Goal: Communication & Community: Answer question/provide support

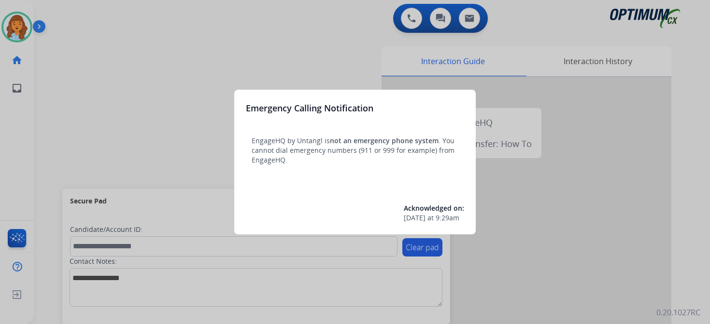
click at [89, 46] on div at bounding box center [355, 162] width 710 height 324
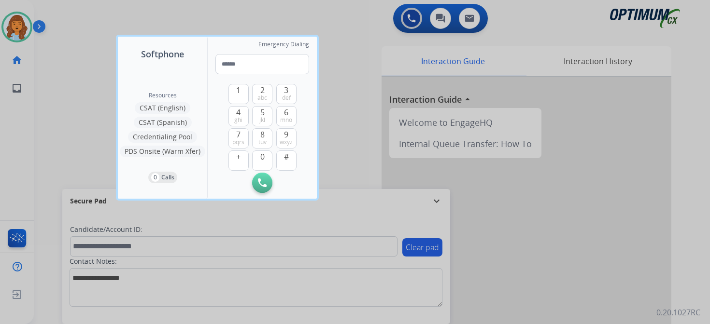
click at [86, 46] on div at bounding box center [355, 162] width 710 height 324
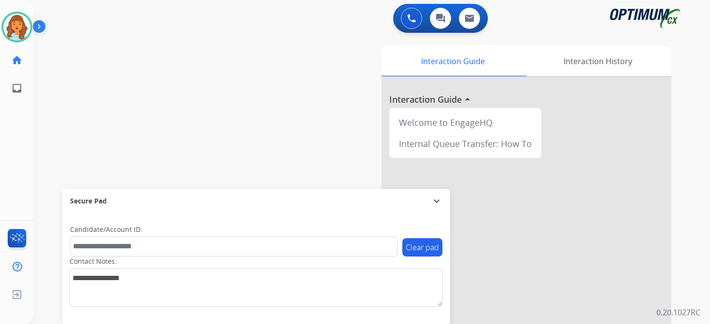
click at [43, 26] on img at bounding box center [41, 28] width 16 height 18
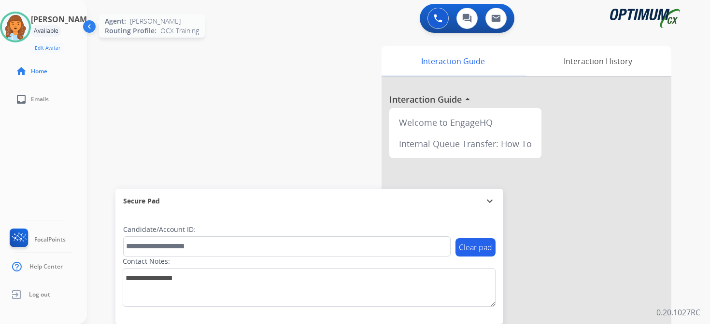
click at [22, 14] on img at bounding box center [15, 27] width 27 height 27
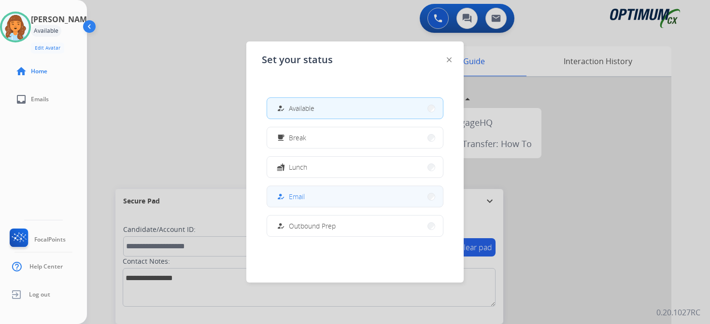
click at [311, 195] on button "how_to_reg Email" at bounding box center [355, 196] width 176 height 21
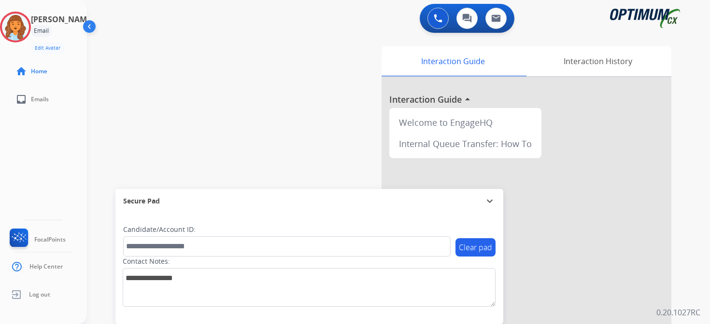
click at [676, 218] on div "Interaction Guide Interaction History Interaction Guide arrow_drop_up Welcome t…" at bounding box center [511, 239] width 350 height 395
click at [676, 299] on div "Interaction Guide Interaction History Interaction Guide arrow_drop_up Welcome t…" at bounding box center [511, 239] width 350 height 395
click at [19, 20] on img at bounding box center [15, 27] width 27 height 27
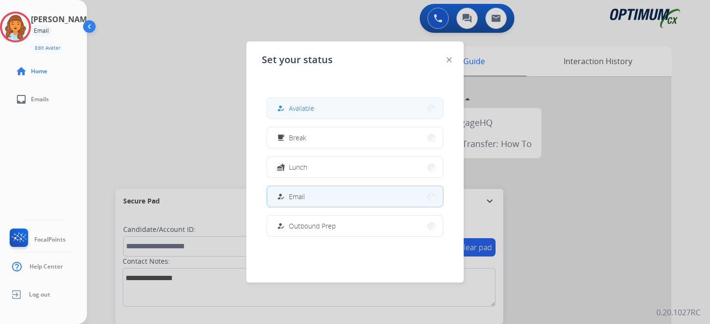
click at [294, 109] on span "Available" at bounding box center [302, 108] width 26 height 10
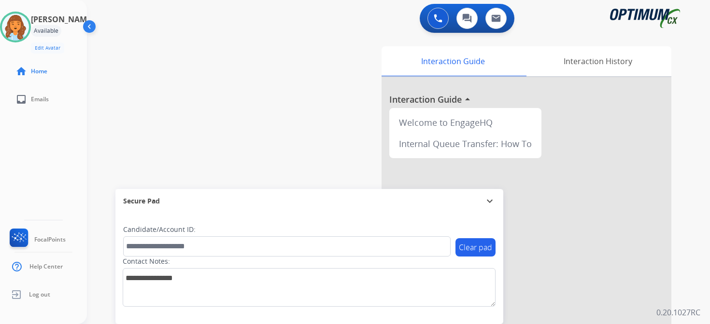
click at [697, 239] on div "0 Voice Interactions 0 Chat Interactions 0 Email Interactions swap_horiz Break …" at bounding box center [398, 162] width 623 height 324
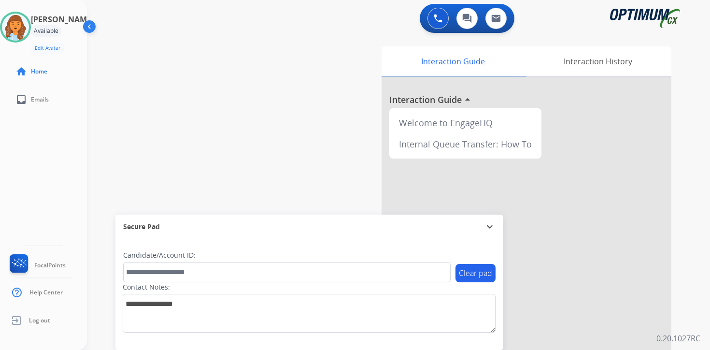
click at [52, 183] on div "[PERSON_NAME] Available Edit Avatar Agent: [PERSON_NAME] Profile: OCX Training …" at bounding box center [43, 175] width 87 height 350
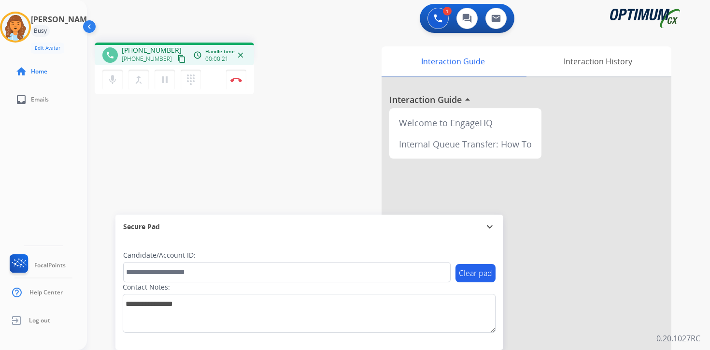
click at [177, 61] on mat-icon "content_copy" at bounding box center [181, 59] width 9 height 9
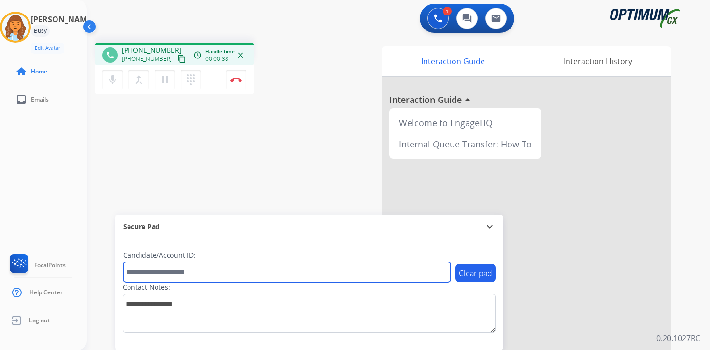
click at [197, 270] on input "text" at bounding box center [286, 272] width 327 height 20
type input "*******"
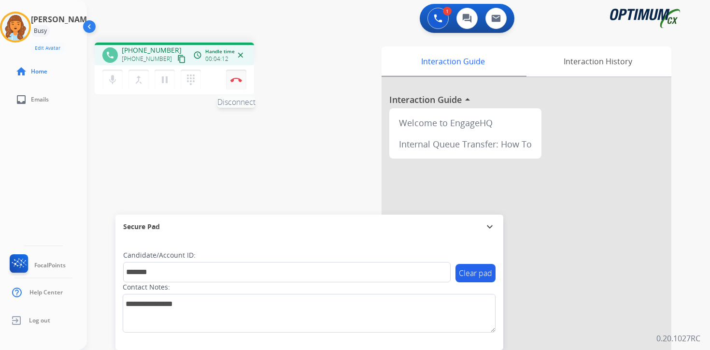
click at [234, 85] on button "Disconnect" at bounding box center [236, 80] width 20 height 20
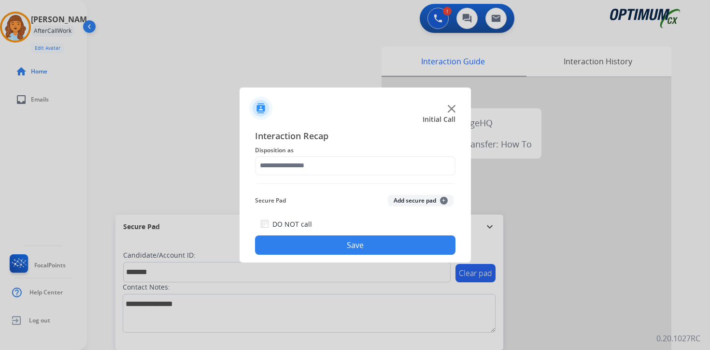
click at [446, 196] on button "Add secure pad +" at bounding box center [421, 201] width 66 height 12
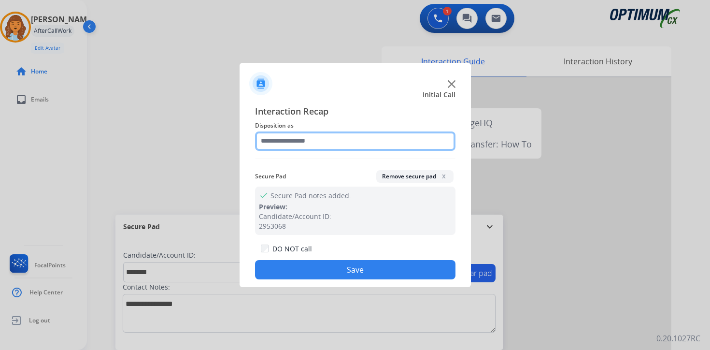
click at [308, 137] on input "text" at bounding box center [355, 140] width 200 height 19
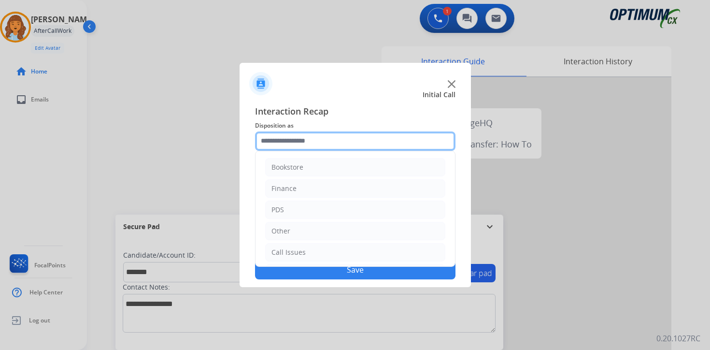
scroll to position [66, 0]
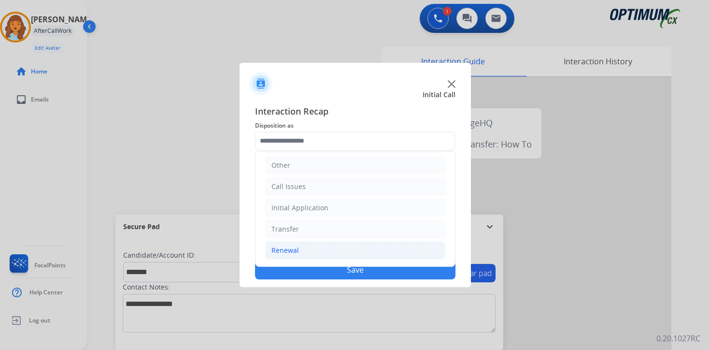
click at [290, 252] on div "Renewal" at bounding box center [285, 250] width 28 height 10
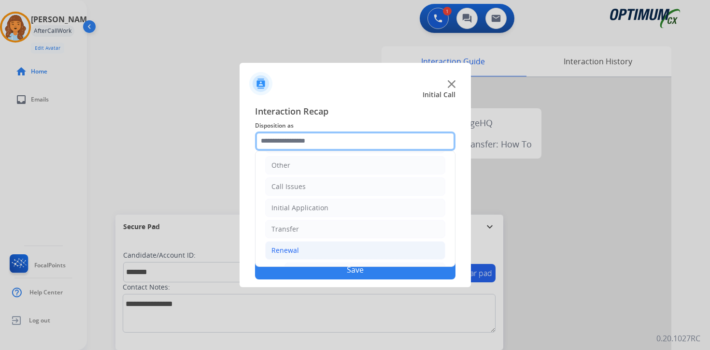
scroll to position [226, 0]
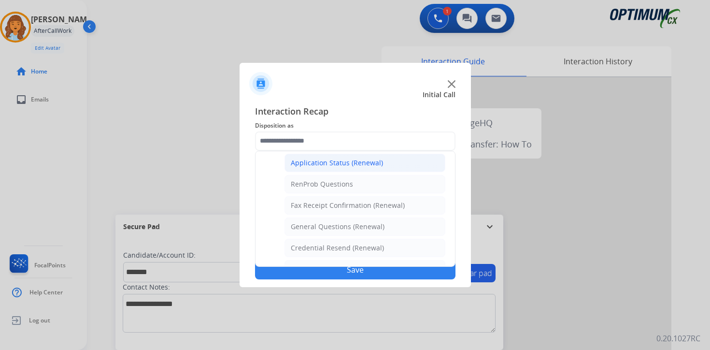
click at [311, 166] on div "Application Status (Renewal)" at bounding box center [337, 163] width 92 height 10
type input "**********"
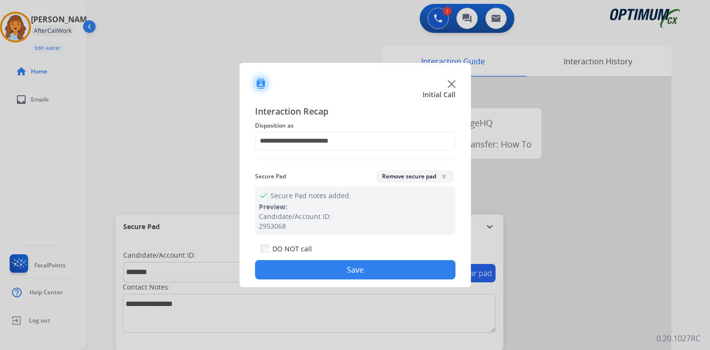
click at [317, 262] on button "Save" at bounding box center [355, 269] width 200 height 19
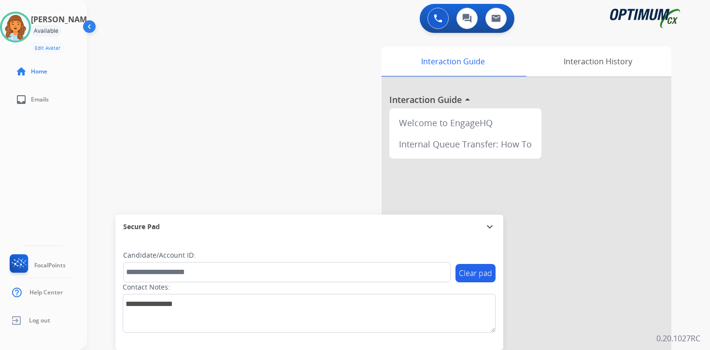
click at [699, 303] on div "0 Voice Interactions 0 Chat Interactions 0 Email Interactions swap_horiz Break …" at bounding box center [398, 175] width 623 height 350
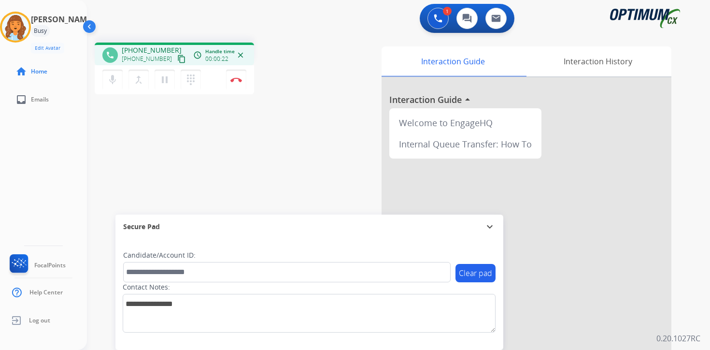
click at [177, 59] on mat-icon "content_copy" at bounding box center [181, 59] width 9 height 9
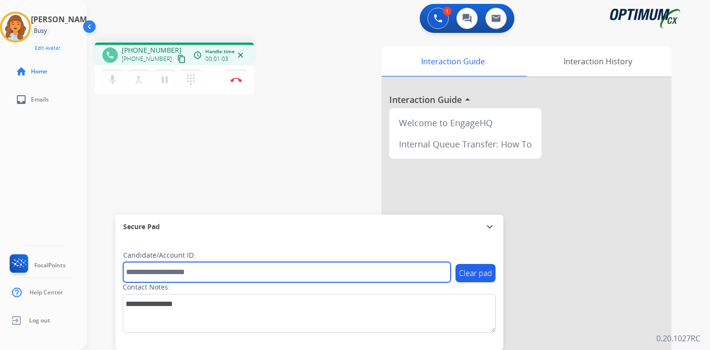
click at [188, 269] on input "text" at bounding box center [286, 272] width 327 height 20
type input "*******"
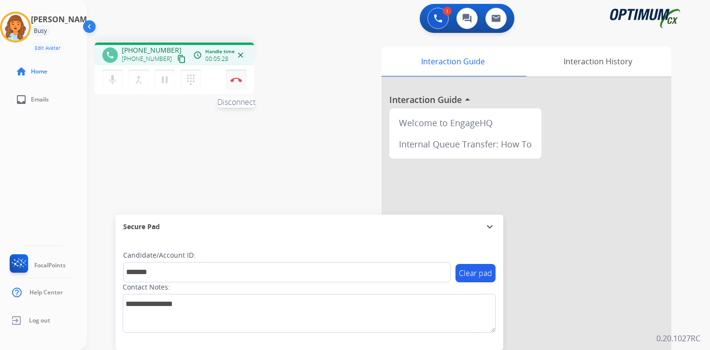
click at [239, 84] on button "Disconnect" at bounding box center [236, 80] width 20 height 20
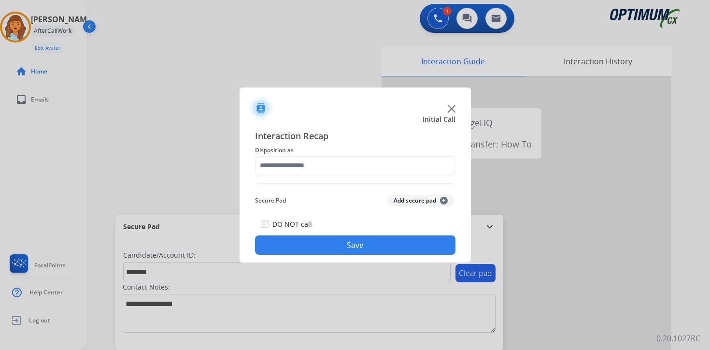
click at [441, 196] on button "Add secure pad +" at bounding box center [421, 201] width 66 height 12
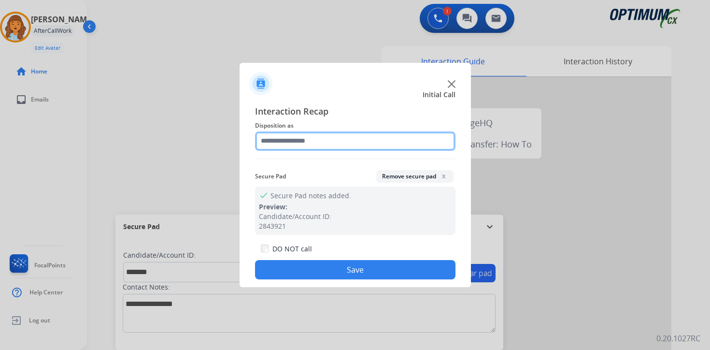
click at [291, 142] on input "text" at bounding box center [355, 140] width 200 height 19
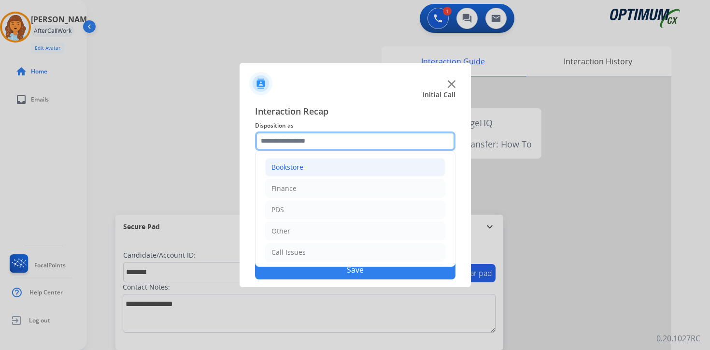
scroll to position [66, 0]
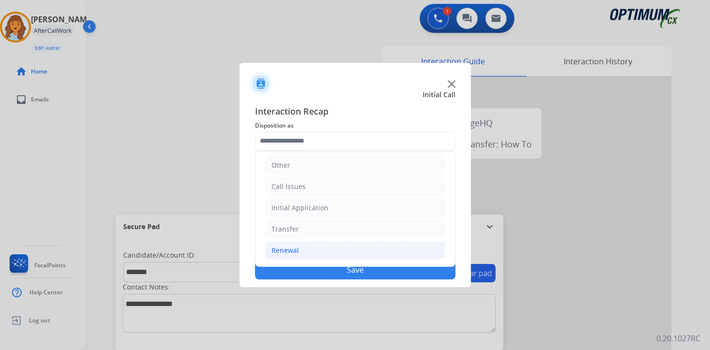
click at [297, 250] on div "Renewal" at bounding box center [285, 250] width 28 height 10
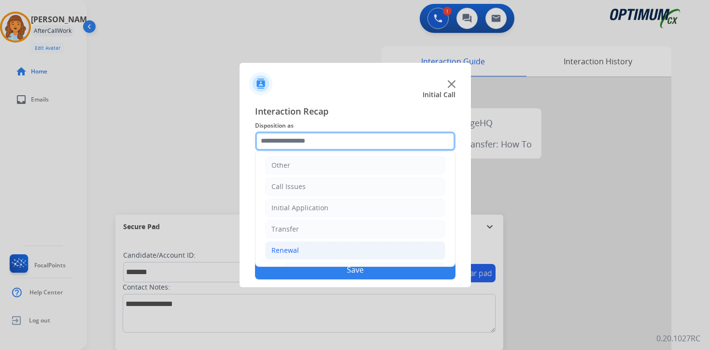
scroll to position [226, 0]
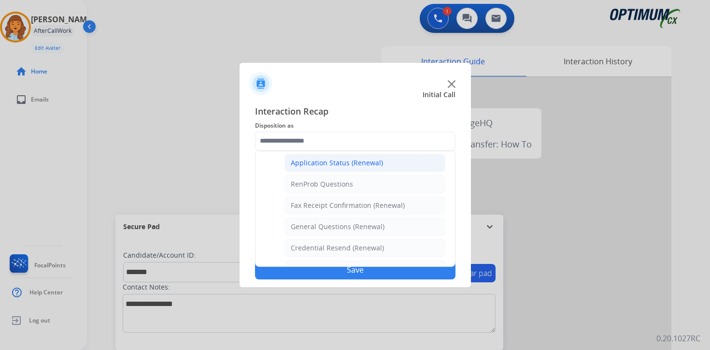
click at [309, 162] on div "Application Status (Renewal)" at bounding box center [337, 163] width 92 height 10
type input "**********"
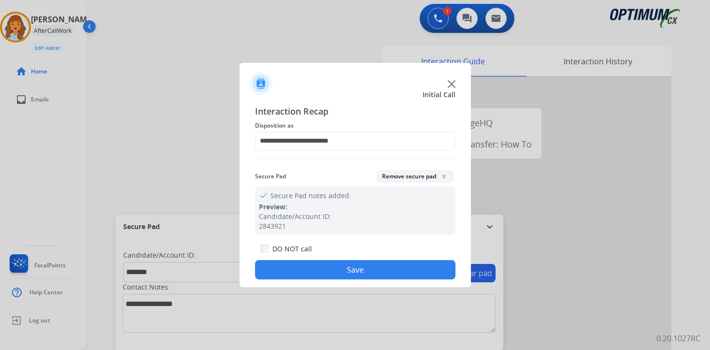
click at [319, 268] on button "Save" at bounding box center [355, 269] width 200 height 19
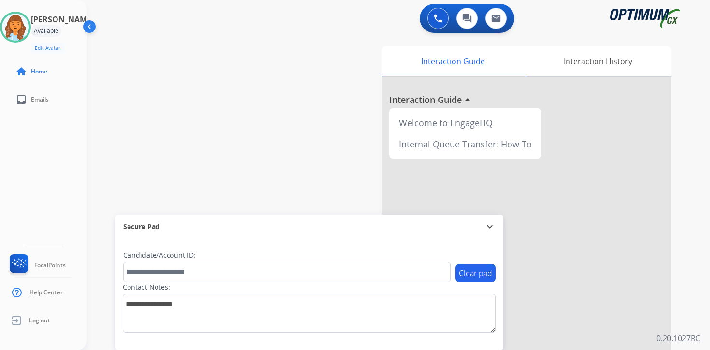
click at [683, 289] on div "Interaction Guide Interaction History Interaction Guide arrow_drop_up Welcome t…" at bounding box center [511, 239] width 350 height 395
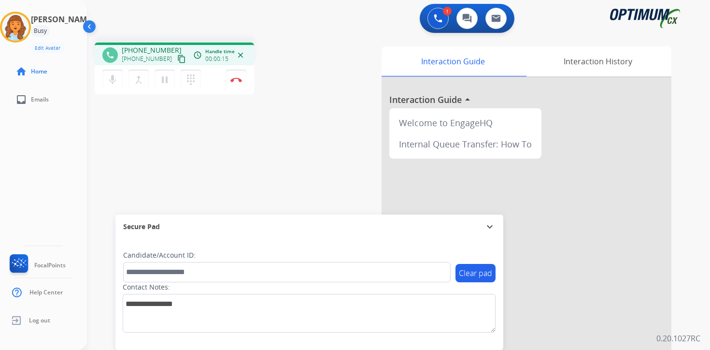
click at [176, 60] on button "content_copy" at bounding box center [182, 59] width 12 height 12
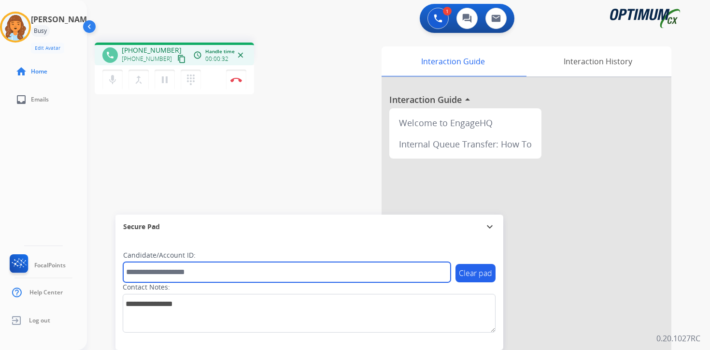
click at [180, 276] on input "text" at bounding box center [286, 272] width 327 height 20
type input "*******"
click at [183, 275] on input "*******" at bounding box center [286, 272] width 327 height 20
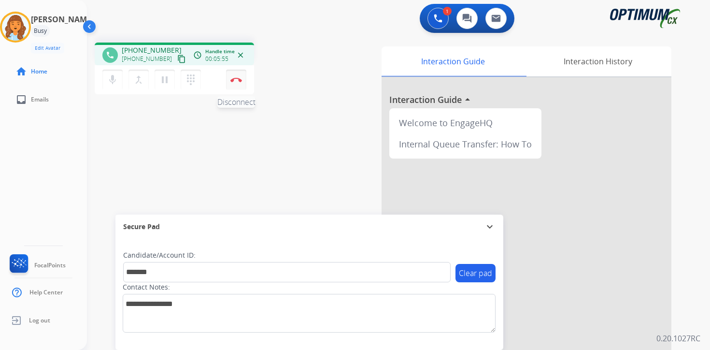
click at [236, 75] on button "Disconnect" at bounding box center [236, 80] width 20 height 20
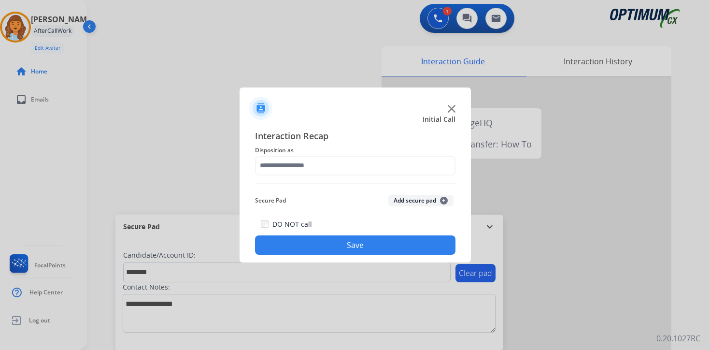
click at [427, 201] on button "Add secure pad +" at bounding box center [421, 201] width 66 height 12
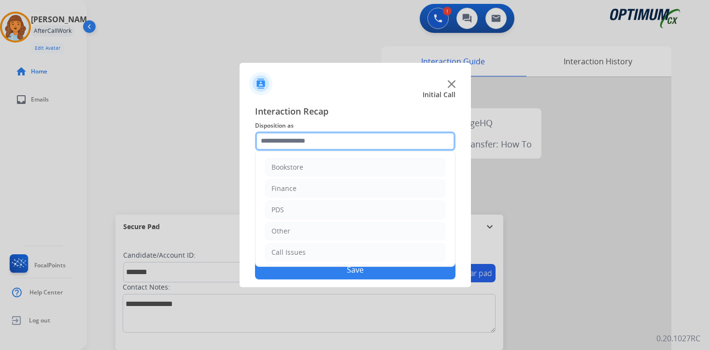
click at [293, 138] on input "text" at bounding box center [355, 140] width 200 height 19
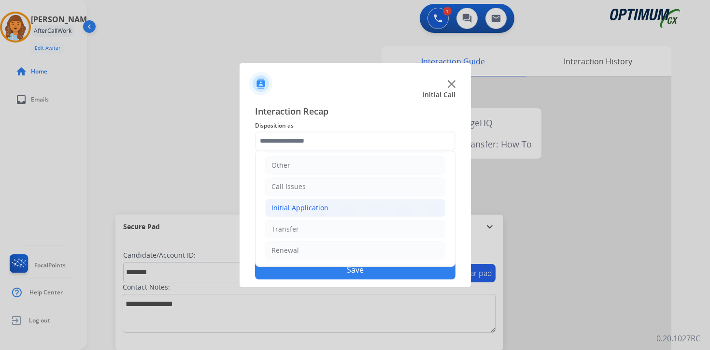
click at [295, 204] on div "Initial Application" at bounding box center [299, 208] width 57 height 10
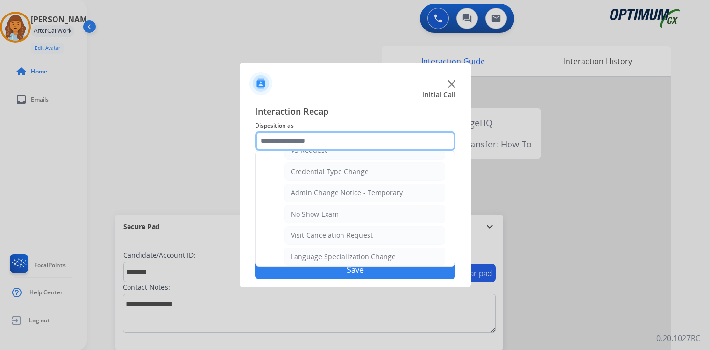
scroll to position [548, 0]
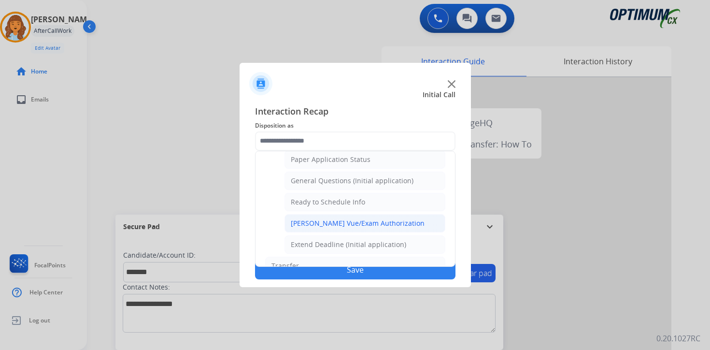
click at [333, 226] on div "[PERSON_NAME] Vue/Exam Authorization" at bounding box center [358, 223] width 134 height 10
type input "**********"
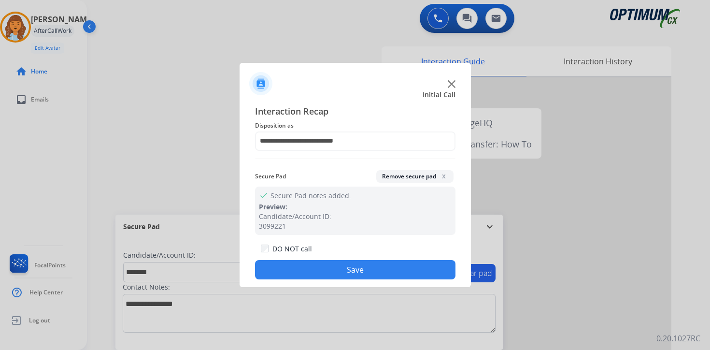
click at [324, 268] on button "Save" at bounding box center [355, 269] width 200 height 19
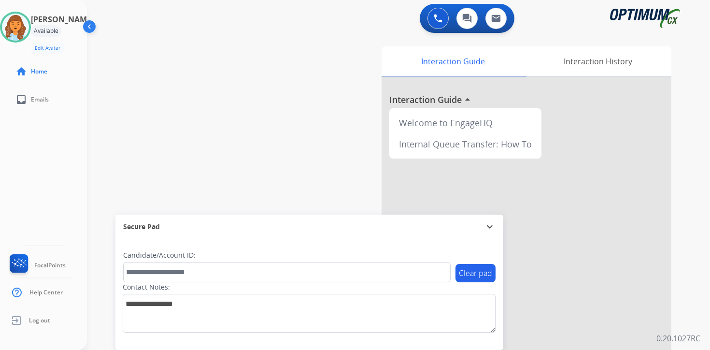
click at [684, 298] on div "Interaction Guide Interaction History Interaction Guide arrow_drop_up Welcome t…" at bounding box center [511, 239] width 350 height 395
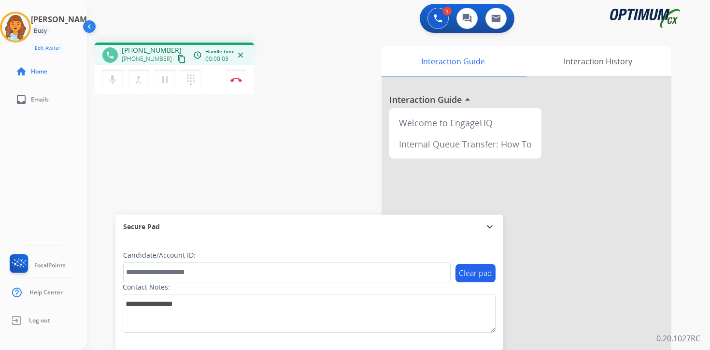
click at [177, 62] on mat-icon "content_copy" at bounding box center [181, 59] width 9 height 9
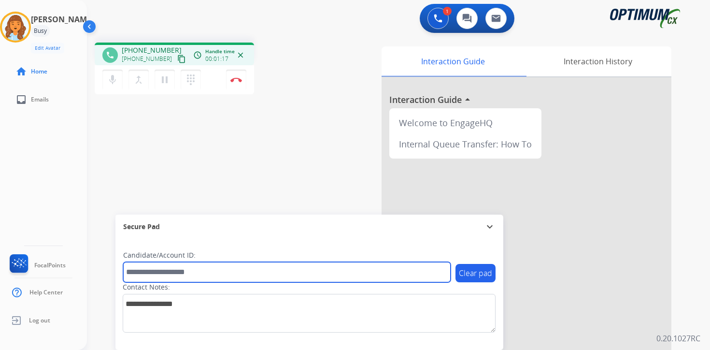
click at [226, 265] on input "text" at bounding box center [286, 272] width 327 height 20
type input "****"
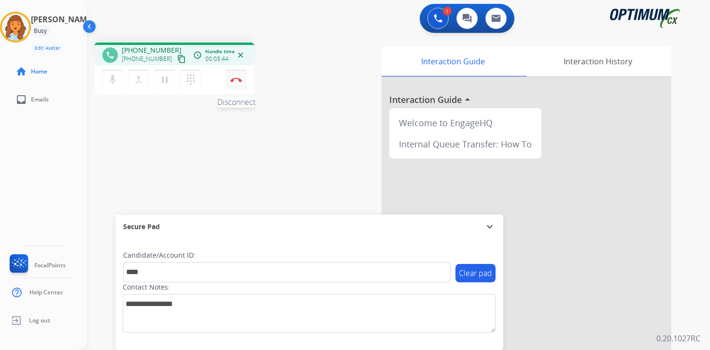
click at [239, 82] on button "Disconnect" at bounding box center [236, 80] width 20 height 20
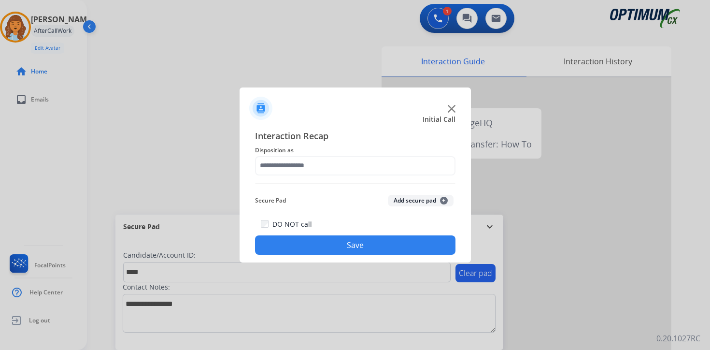
click at [439, 199] on button "Add secure pad +" at bounding box center [421, 201] width 66 height 12
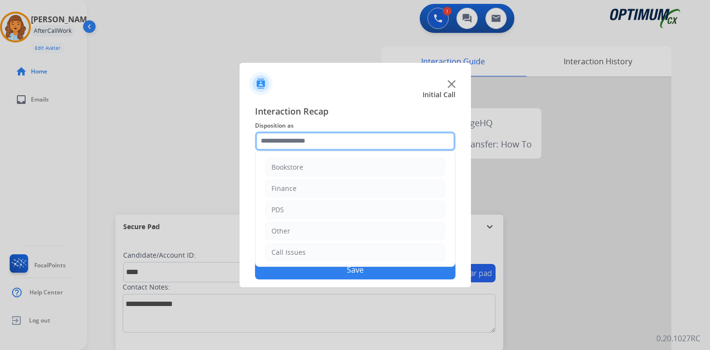
click at [288, 145] on input "text" at bounding box center [355, 140] width 200 height 19
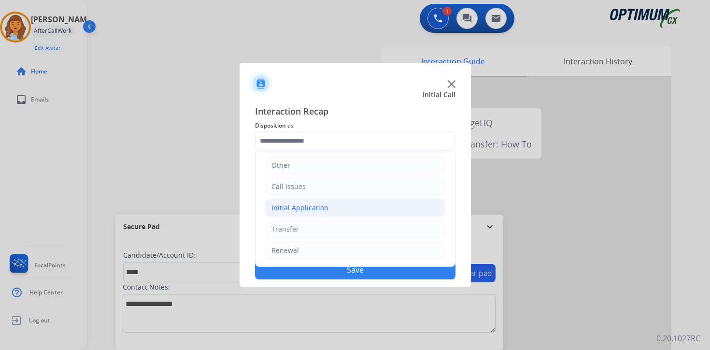
click at [296, 202] on li "Initial Application" at bounding box center [355, 207] width 180 height 18
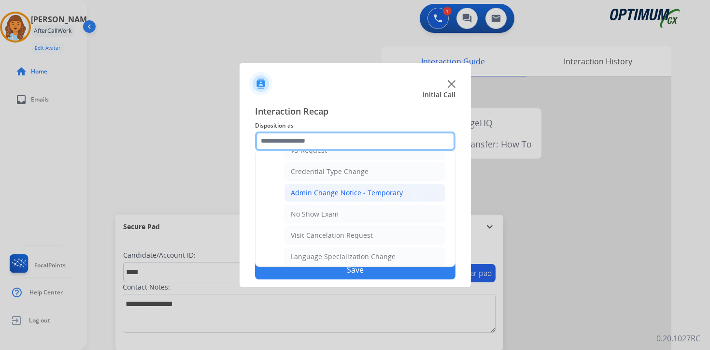
scroll to position [548, 0]
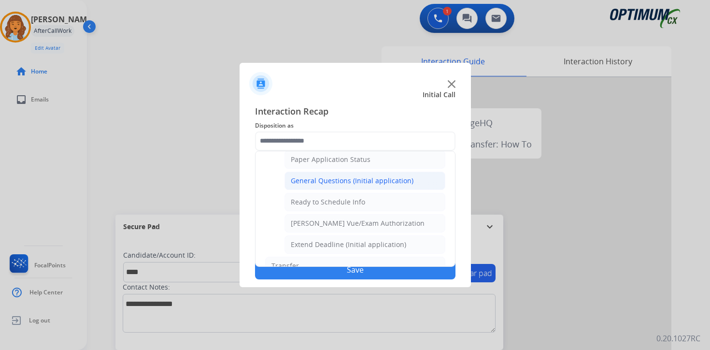
click at [294, 189] on li "General Questions (Initial application)" at bounding box center [364, 180] width 161 height 18
type input "**********"
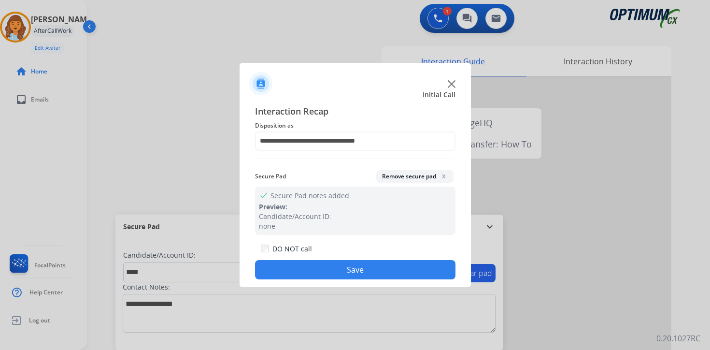
click at [301, 282] on div "**********" at bounding box center [354, 192] width 231 height 191
click at [301, 280] on div "**********" at bounding box center [354, 192] width 231 height 191
click at [297, 265] on button "Save" at bounding box center [355, 269] width 200 height 19
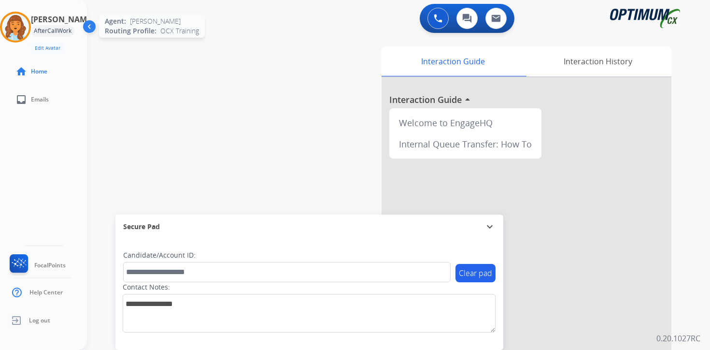
click at [16, 32] on img at bounding box center [15, 27] width 27 height 27
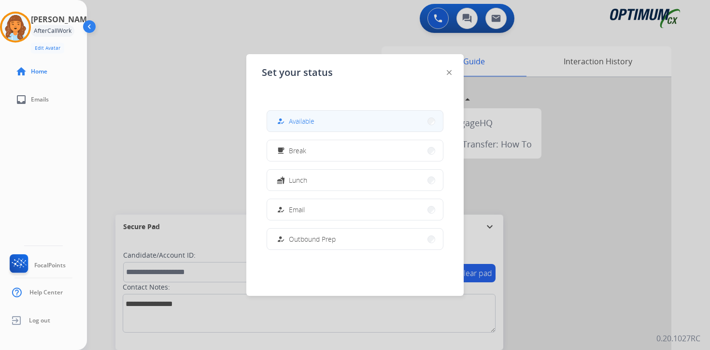
click at [330, 113] on button "how_to_reg Available" at bounding box center [355, 121] width 176 height 21
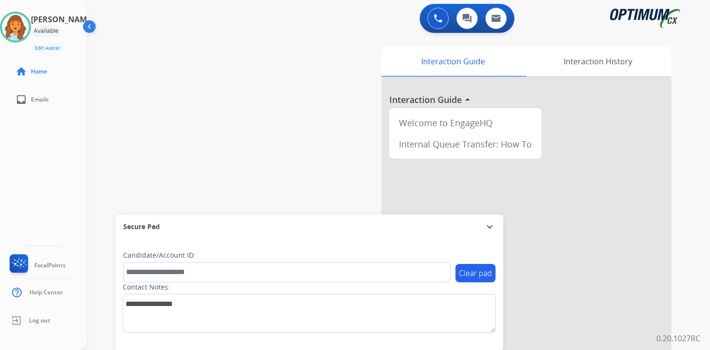
click at [704, 302] on div "0 Voice Interactions 0 Chat Interactions 0 Email Interactions swap_horiz Break …" at bounding box center [398, 175] width 623 height 350
click at [20, 25] on img at bounding box center [15, 27] width 27 height 27
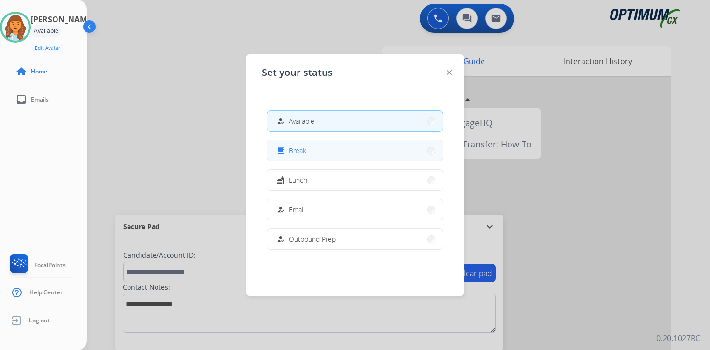
click at [311, 154] on button "free_breakfast Break" at bounding box center [355, 150] width 176 height 21
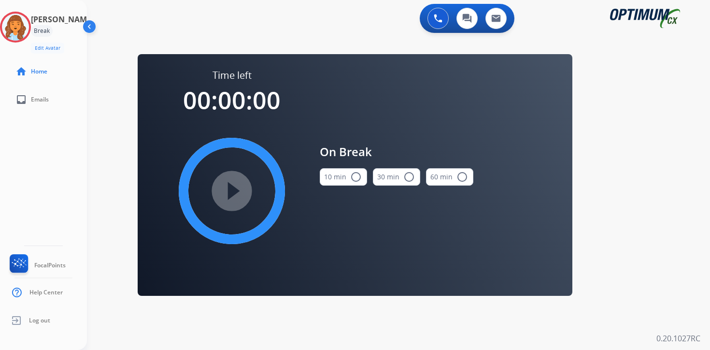
click at [670, 264] on div "0 Voice Interactions 0 Chat Interactions 0 Email Interactions swap_horiz Break …" at bounding box center [398, 175] width 623 height 350
click at [29, 25] on img at bounding box center [15, 27] width 27 height 27
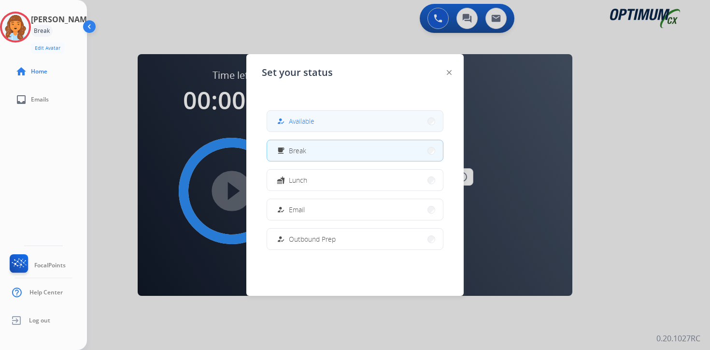
click at [334, 120] on button "how_to_reg Available" at bounding box center [355, 121] width 176 height 21
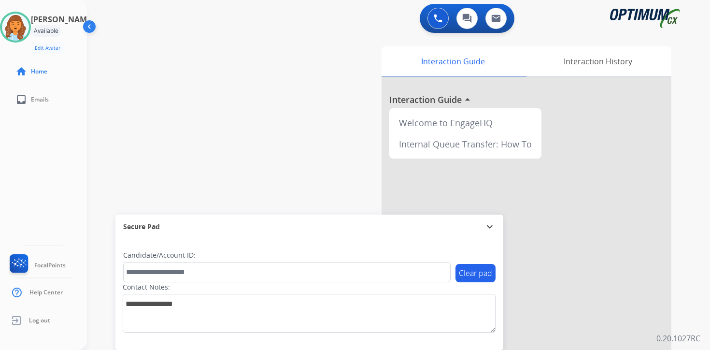
click at [700, 324] on div "0 Voice Interactions 0 Chat Interactions 0 Email Interactions swap_horiz Break …" at bounding box center [398, 175] width 623 height 350
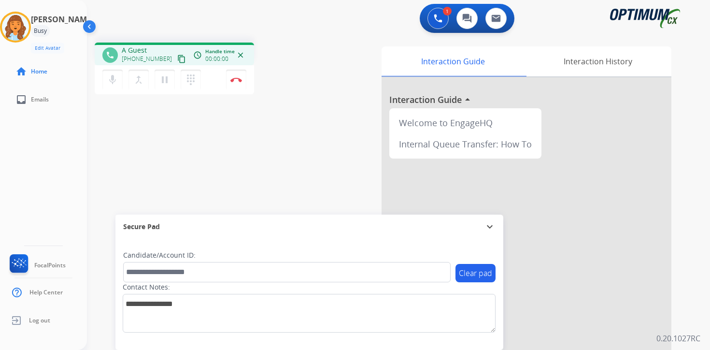
click at [177, 57] on mat-icon "content_copy" at bounding box center [181, 59] width 9 height 9
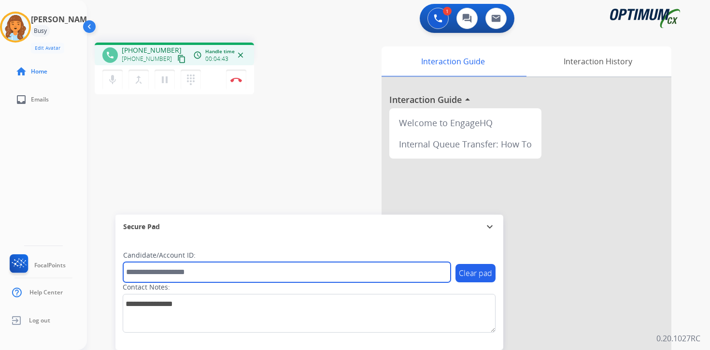
click at [186, 269] on input "text" at bounding box center [286, 272] width 327 height 20
type input "*******"
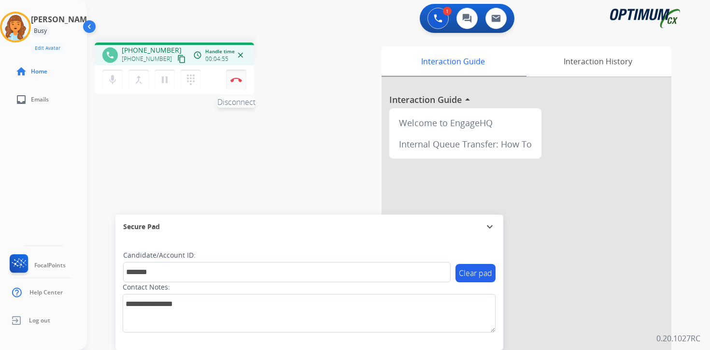
click at [235, 82] on img at bounding box center [236, 79] width 12 height 5
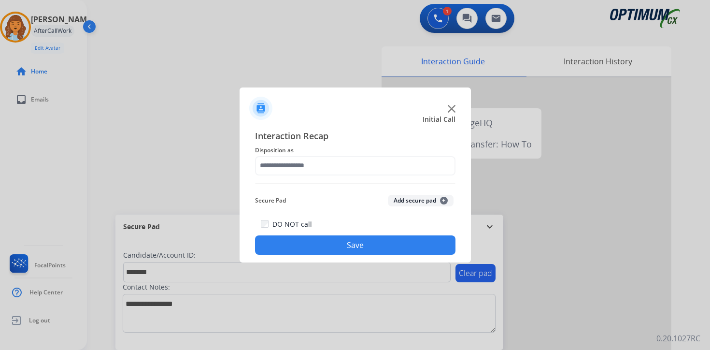
click at [437, 200] on button "Add secure pad +" at bounding box center [421, 201] width 66 height 12
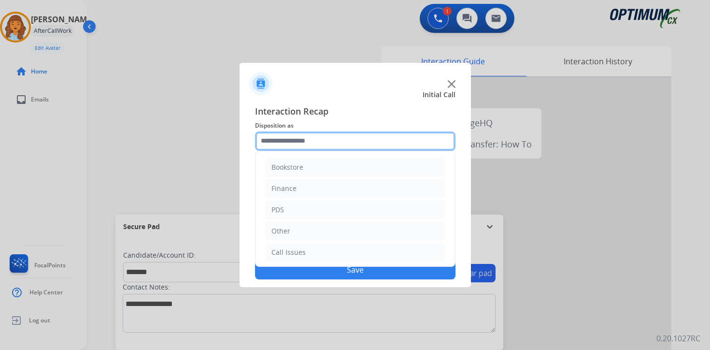
click at [298, 144] on input "text" at bounding box center [355, 140] width 200 height 19
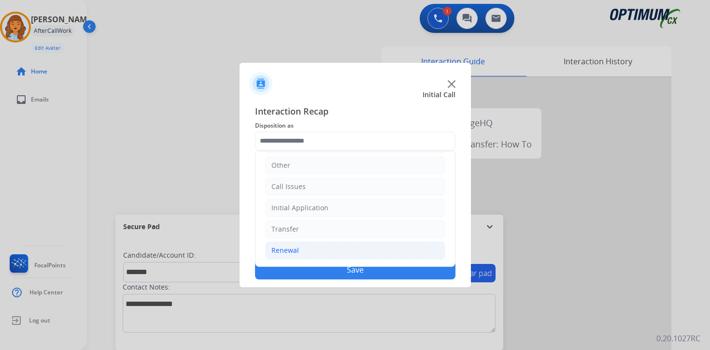
click at [295, 252] on div "Renewal" at bounding box center [285, 250] width 28 height 10
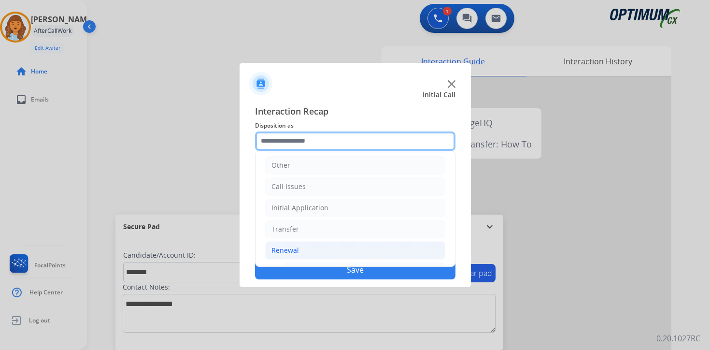
scroll to position [226, 0]
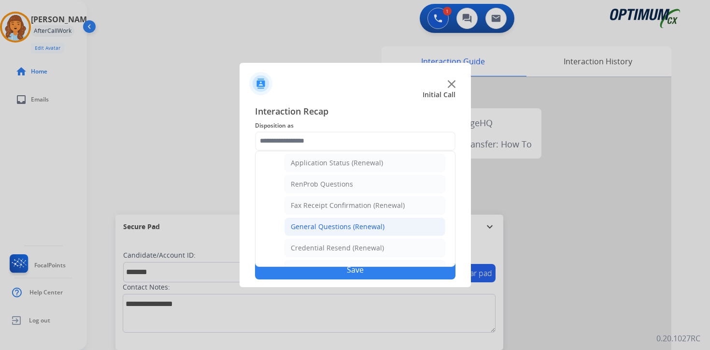
click at [300, 232] on li "General Questions (Renewal)" at bounding box center [364, 226] width 161 height 18
type input "**********"
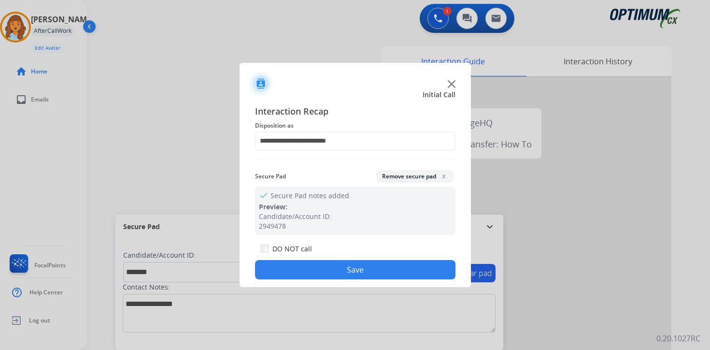
drag, startPoint x: 296, startPoint y: 248, endPoint x: 297, endPoint y: 266, distance: 18.4
click at [296, 251] on label "DO NOT call" at bounding box center [292, 249] width 40 height 10
click at [297, 268] on button "Save" at bounding box center [355, 269] width 200 height 19
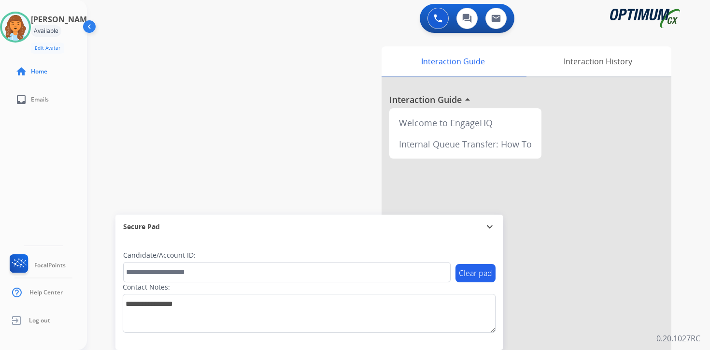
click at [690, 324] on p "0.20.1027RC" at bounding box center [678, 338] width 44 height 12
click at [682, 257] on div "Interaction Guide Interaction History Interaction Guide arrow_drop_up Welcome t…" at bounding box center [511, 239] width 350 height 395
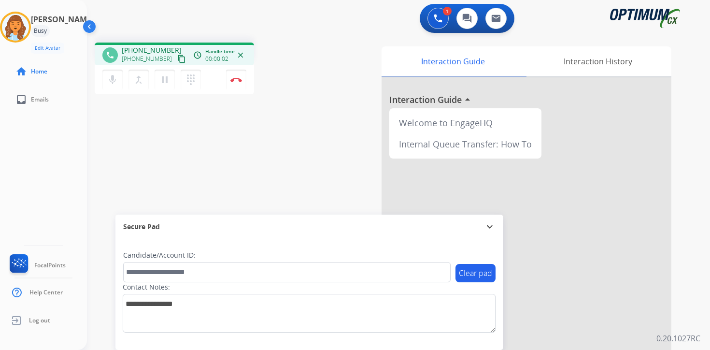
click at [177, 59] on mat-icon "content_copy" at bounding box center [181, 59] width 9 height 9
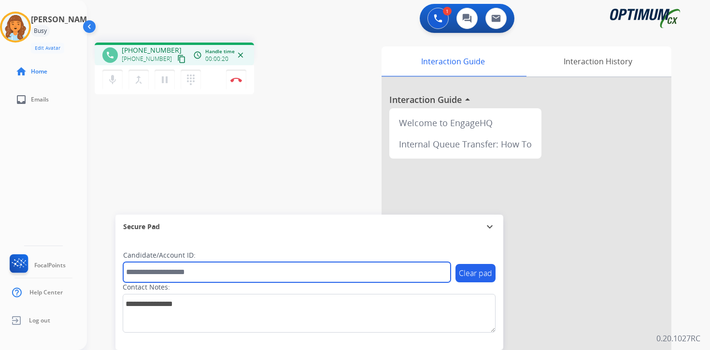
click at [182, 273] on input "text" at bounding box center [286, 272] width 327 height 20
type input "*********"
click at [266, 269] on input "*********" at bounding box center [286, 272] width 327 height 20
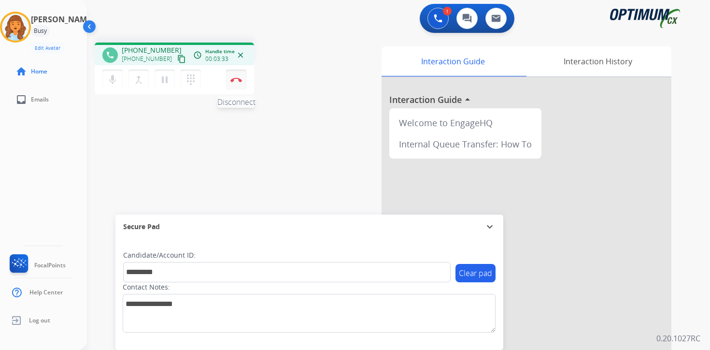
click at [238, 79] on img at bounding box center [236, 79] width 12 height 5
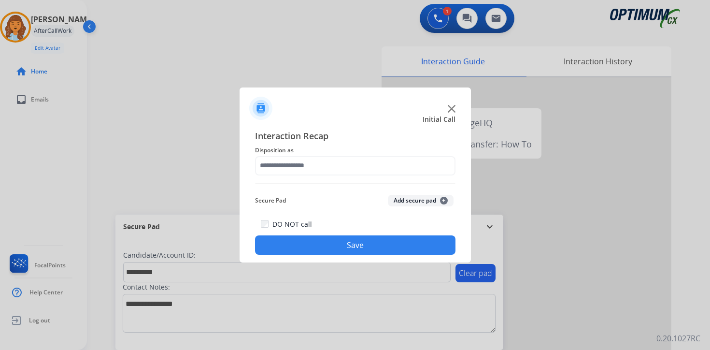
click at [455, 200] on div "Interaction Recap Disposition as Secure Pad Add secure pad + DO NOT call Save" at bounding box center [354, 191] width 231 height 141
click at [438, 202] on button "Add secure pad +" at bounding box center [421, 201] width 66 height 12
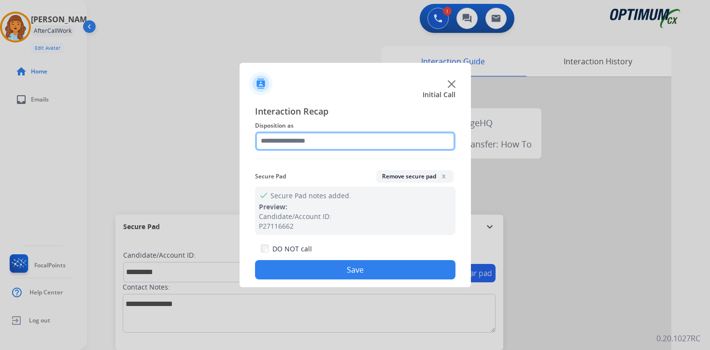
click at [317, 136] on input "text" at bounding box center [355, 140] width 200 height 19
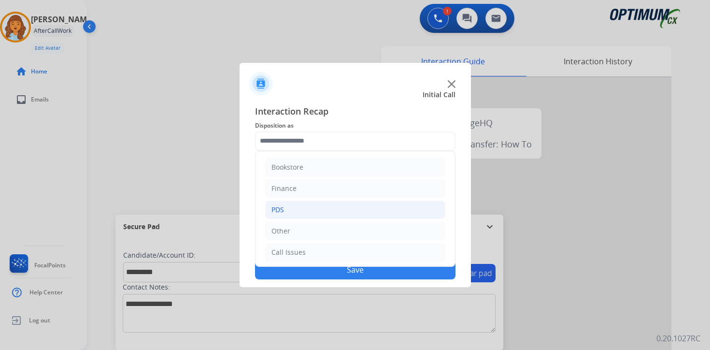
click at [301, 211] on li "PDS" at bounding box center [355, 209] width 180 height 18
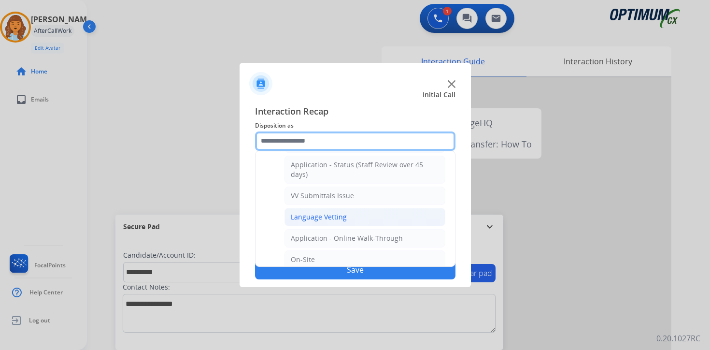
scroll to position [322, 0]
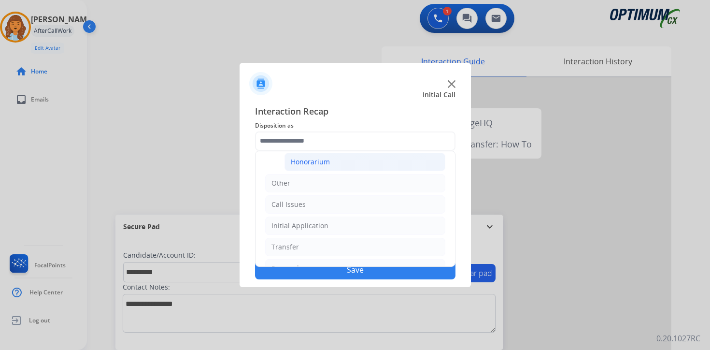
click at [307, 165] on div "Honorarium" at bounding box center [310, 162] width 39 height 10
type input "**********"
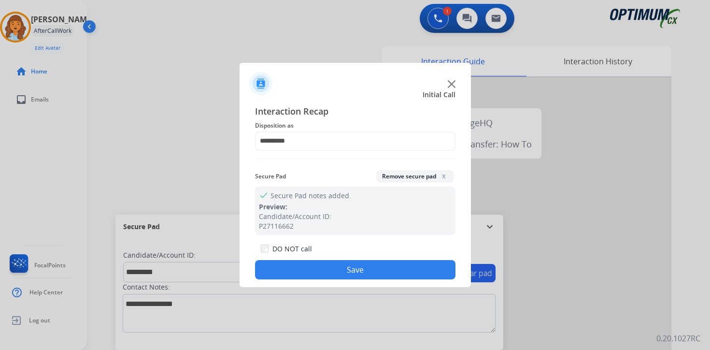
click at [314, 263] on button "Save" at bounding box center [355, 269] width 200 height 19
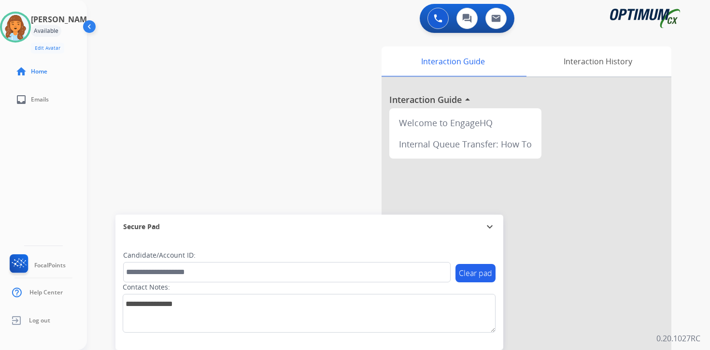
click at [697, 182] on div "0 Voice Interactions 0 Chat Interactions 0 Email Interactions swap_horiz Break …" at bounding box center [398, 175] width 623 height 350
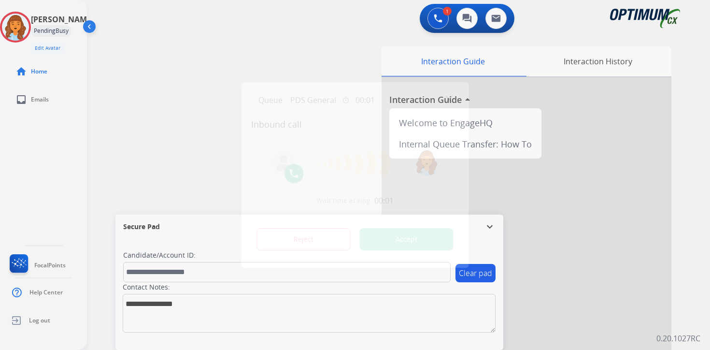
click at [705, 324] on div at bounding box center [355, 175] width 710 height 350
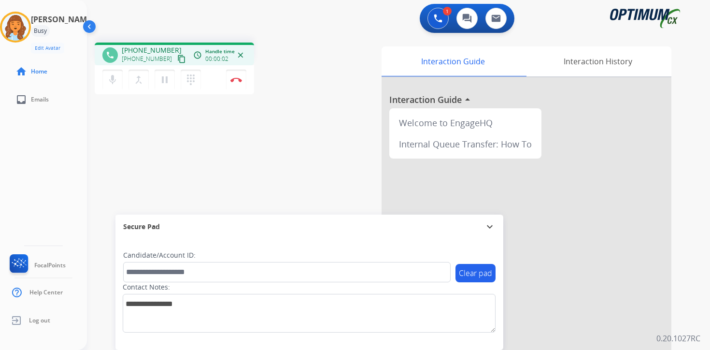
click at [177, 59] on mat-icon "content_copy" at bounding box center [181, 59] width 9 height 9
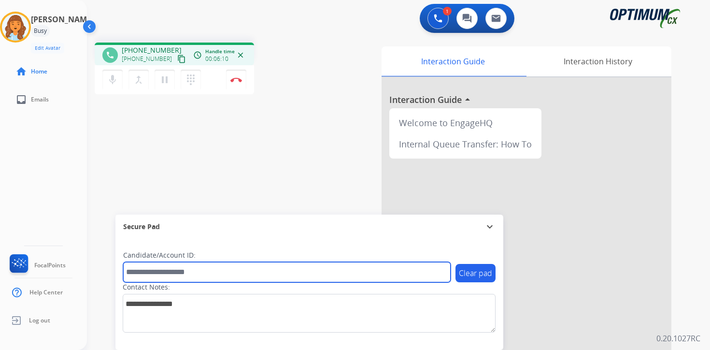
drag, startPoint x: 168, startPoint y: 274, endPoint x: 188, endPoint y: 277, distance: 20.5
click at [168, 274] on input "text" at bounding box center [286, 272] width 327 height 20
type input "*******"
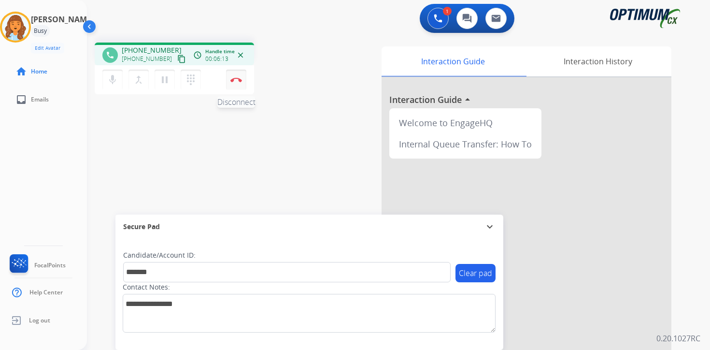
click at [240, 81] on img at bounding box center [236, 79] width 12 height 5
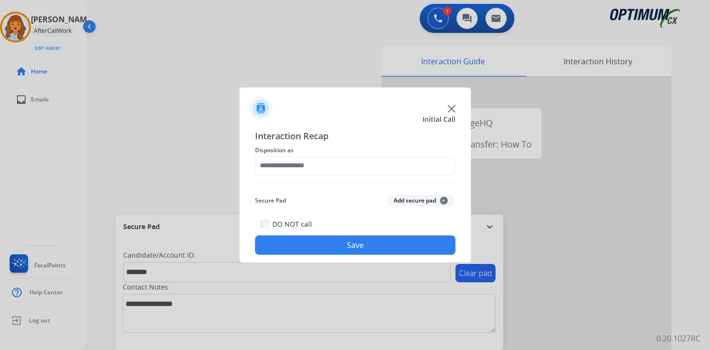
click at [438, 198] on button "Add secure pad +" at bounding box center [421, 201] width 66 height 12
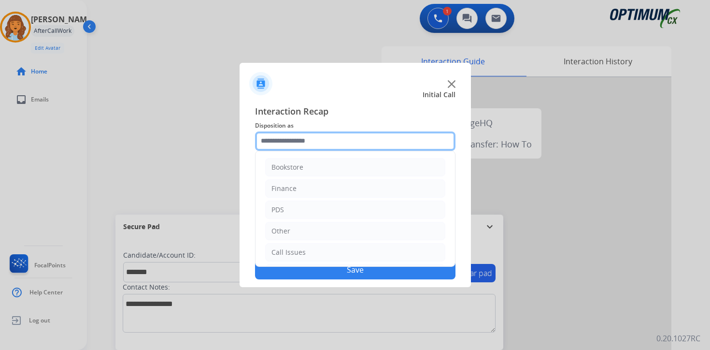
click at [311, 146] on input "text" at bounding box center [355, 140] width 200 height 19
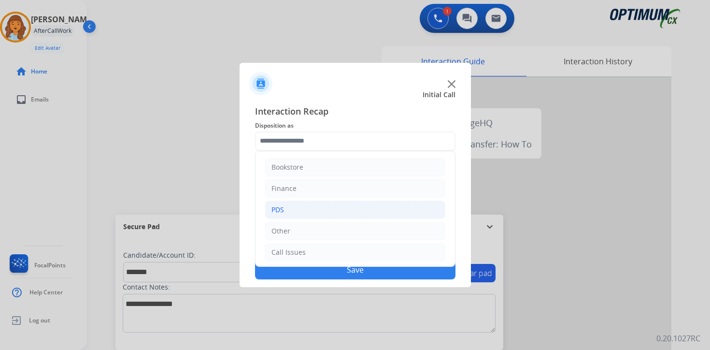
click at [288, 209] on li "PDS" at bounding box center [355, 209] width 180 height 18
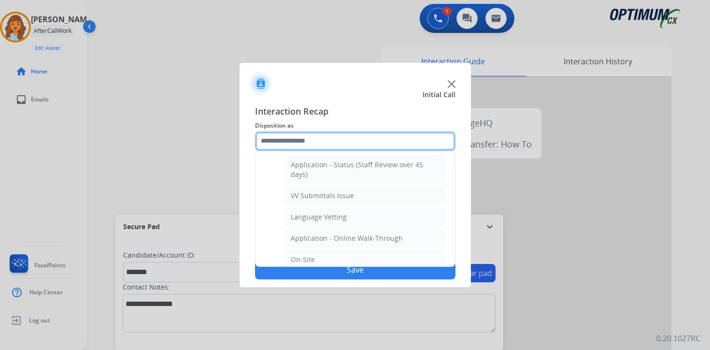
scroll to position [322, 0]
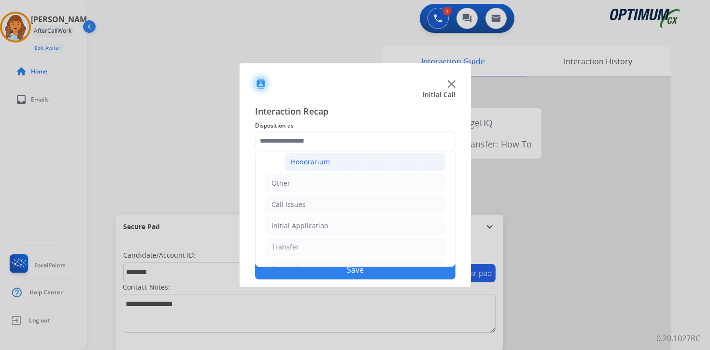
click at [296, 161] on div "Honorarium" at bounding box center [310, 162] width 39 height 10
type input "**********"
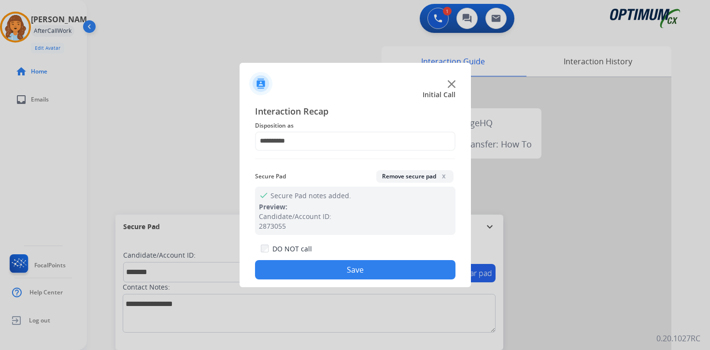
click at [279, 274] on button "Save" at bounding box center [355, 269] width 200 height 19
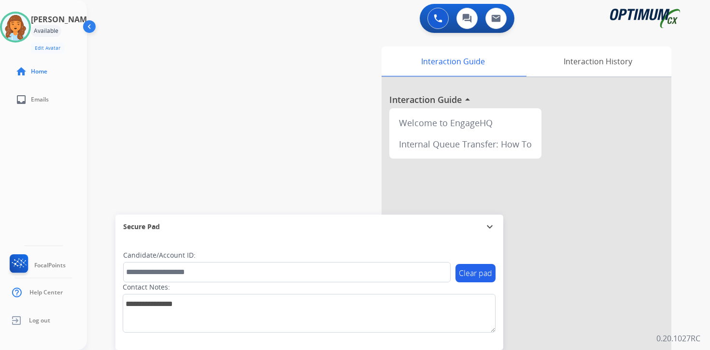
click at [689, 324] on div "0 Voice Interactions 0 Chat Interactions 0 Email Interactions swap_horiz Break …" at bounding box center [398, 175] width 623 height 350
click at [701, 266] on div "0 Voice Interactions 0 Chat Interactions 0 Email Interactions swap_horiz Break …" at bounding box center [398, 175] width 623 height 350
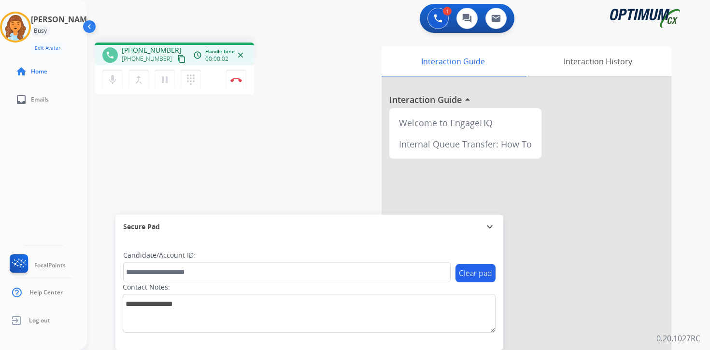
click at [177, 57] on mat-icon "content_copy" at bounding box center [181, 59] width 9 height 9
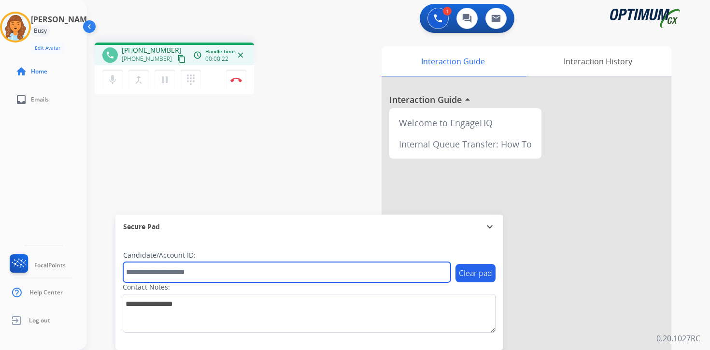
click at [219, 270] on input "text" at bounding box center [286, 272] width 327 height 20
type input "*******"
click at [220, 270] on input "*******" at bounding box center [286, 272] width 327 height 20
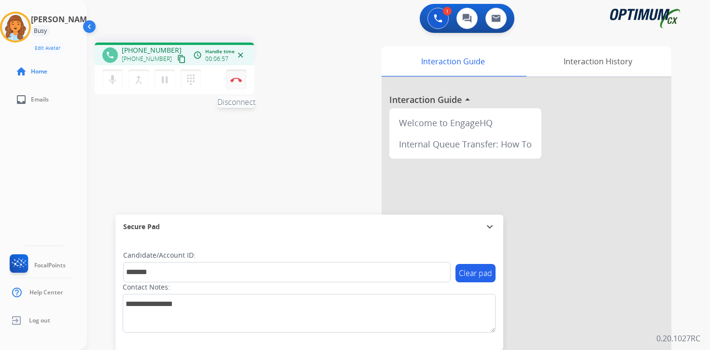
click at [236, 84] on button "Disconnect" at bounding box center [236, 80] width 20 height 20
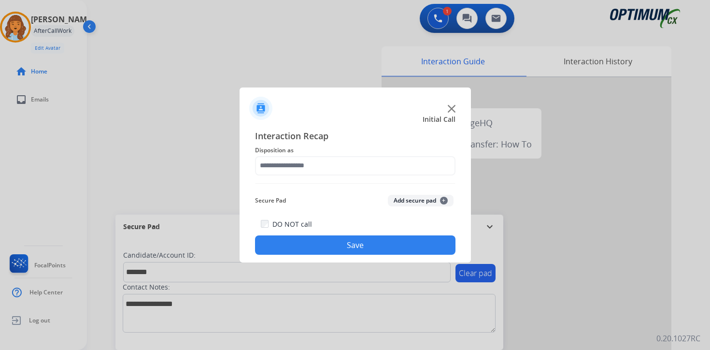
click at [449, 193] on div "Secure Pad Add secure pad +" at bounding box center [355, 200] width 200 height 19
drag, startPoint x: 448, startPoint y: 194, endPoint x: 444, endPoint y: 199, distance: 7.2
click at [448, 194] on div "Secure Pad Add secure pad +" at bounding box center [355, 200] width 200 height 19
click at [444, 199] on span "+" at bounding box center [444, 200] width 8 height 8
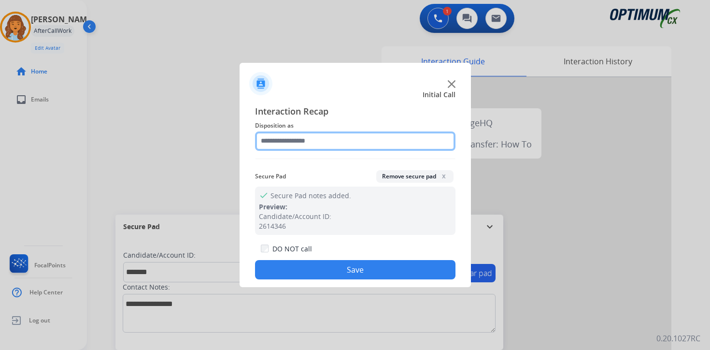
click at [359, 142] on input "text" at bounding box center [355, 140] width 200 height 19
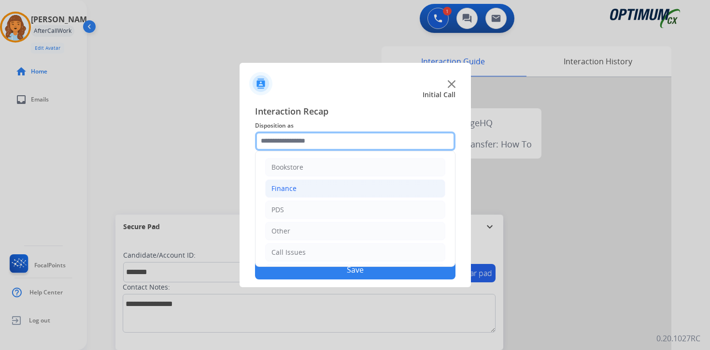
scroll to position [66, 0]
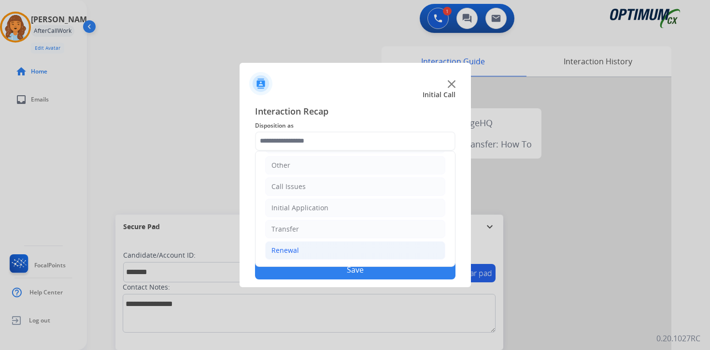
click at [315, 243] on li "Renewal" at bounding box center [355, 250] width 180 height 18
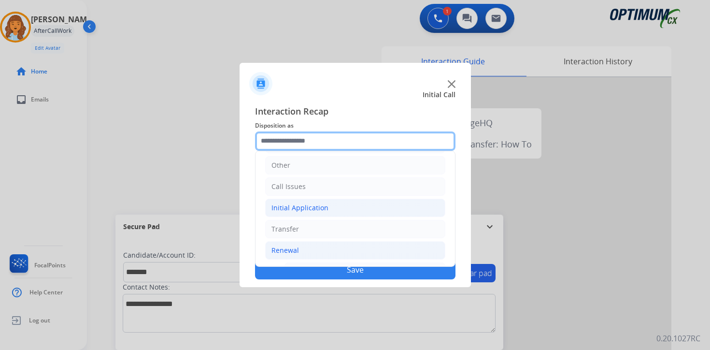
scroll to position [226, 0]
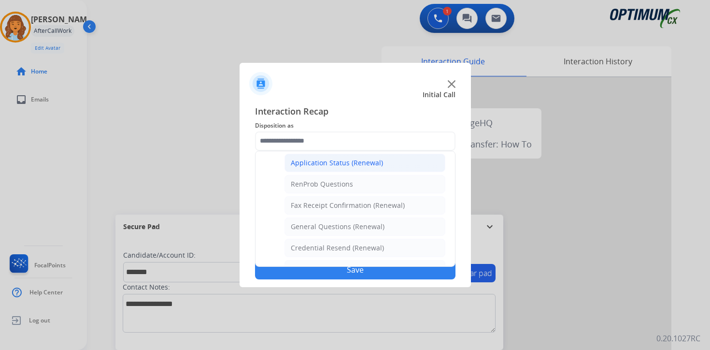
click at [316, 165] on div "Application Status (Renewal)" at bounding box center [337, 163] width 92 height 10
type input "**********"
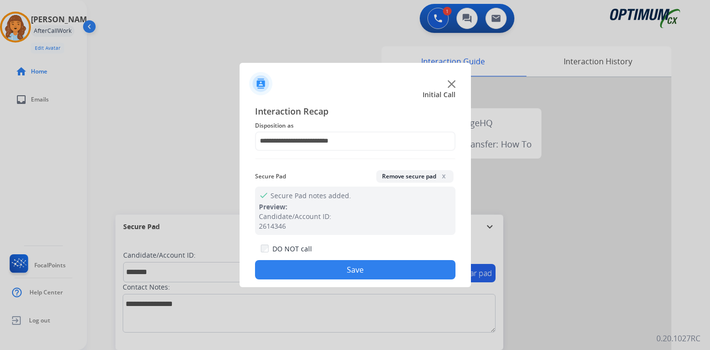
click at [330, 271] on button "Save" at bounding box center [355, 269] width 200 height 19
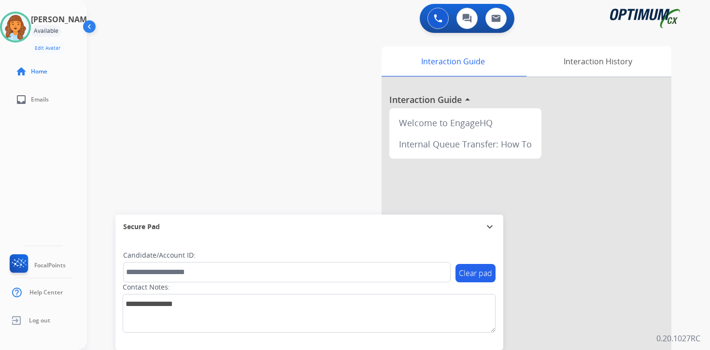
click at [694, 324] on p "0.20.1027RC" at bounding box center [678, 338] width 44 height 12
click at [25, 24] on img at bounding box center [15, 27] width 27 height 27
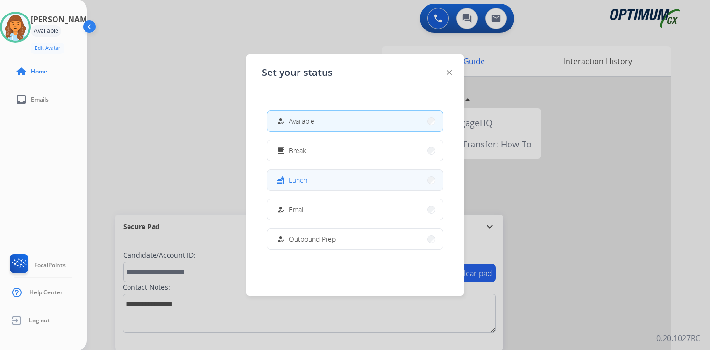
click at [293, 183] on span "Lunch" at bounding box center [298, 180] width 18 height 10
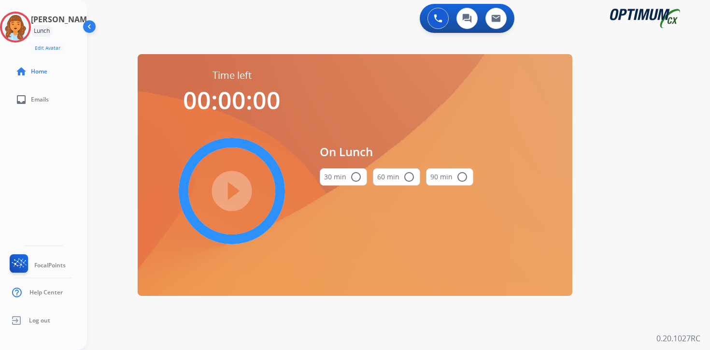
click at [660, 167] on div "0 Voice Interactions 0 Chat Interactions 0 Email Interactions swap_horiz Break …" at bounding box center [398, 175] width 623 height 350
click at [26, 31] on img at bounding box center [15, 27] width 27 height 27
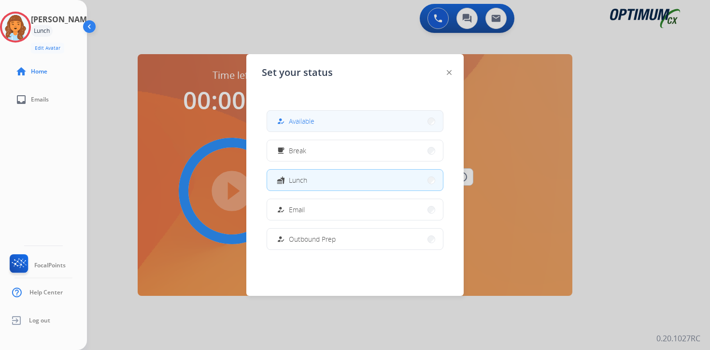
click at [311, 126] on button "how_to_reg Available" at bounding box center [355, 121] width 176 height 21
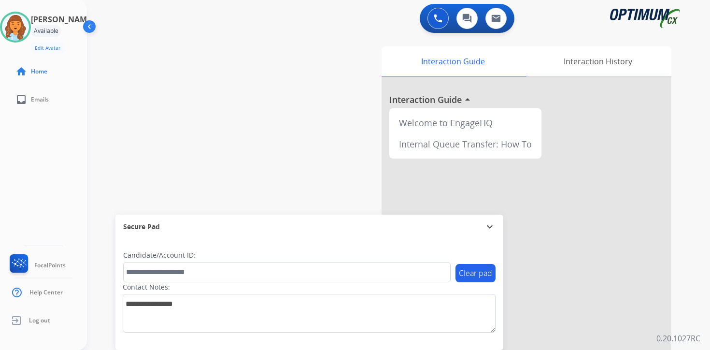
click at [36, 204] on div "[PERSON_NAME] Available Edit Avatar Agent: [PERSON_NAME] Profile: OCX Training …" at bounding box center [43, 175] width 87 height 350
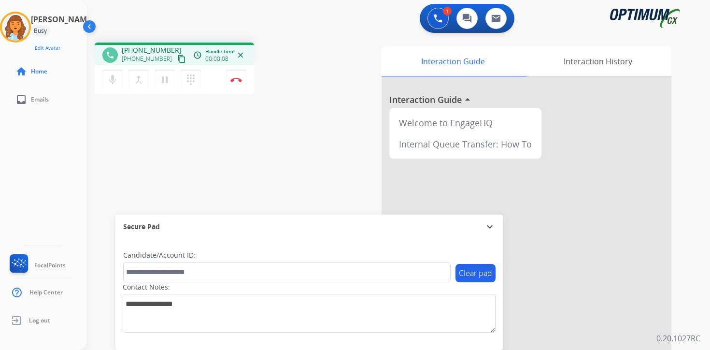
click at [177, 62] on mat-icon "content_copy" at bounding box center [181, 59] width 9 height 9
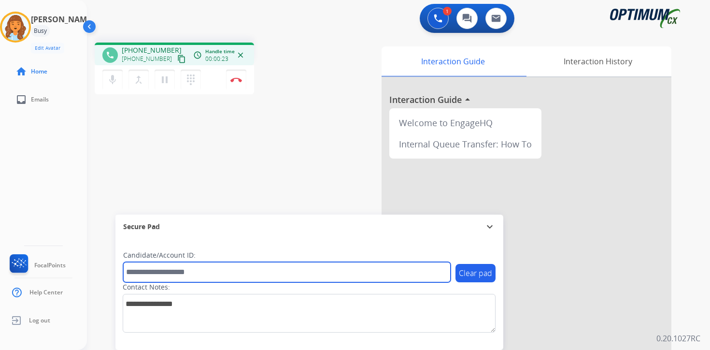
click at [198, 267] on input "text" at bounding box center [286, 272] width 327 height 20
type input "*******"
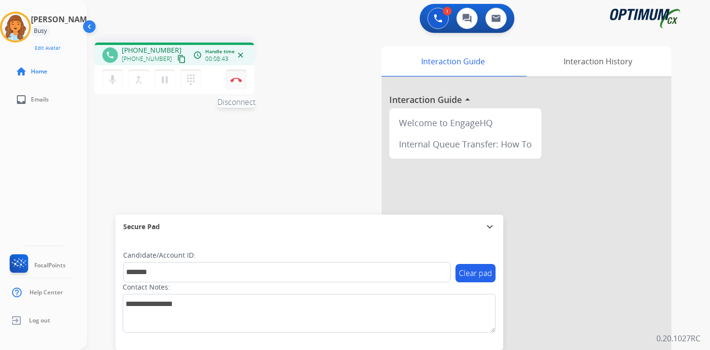
click at [239, 81] on img at bounding box center [236, 79] width 12 height 5
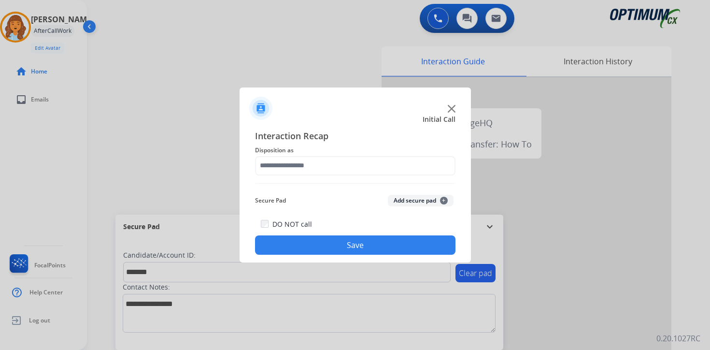
click at [438, 201] on button "Add secure pad +" at bounding box center [421, 201] width 66 height 12
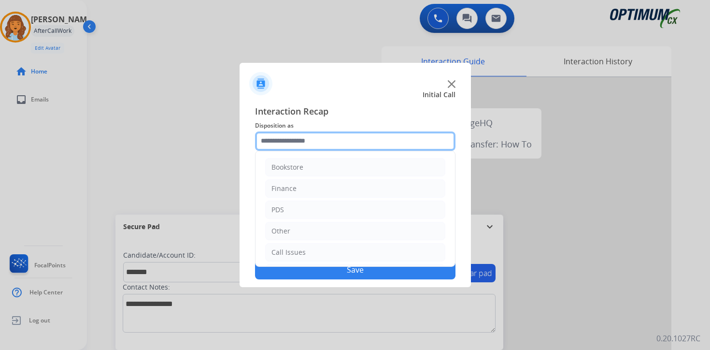
click at [297, 142] on input "text" at bounding box center [355, 140] width 200 height 19
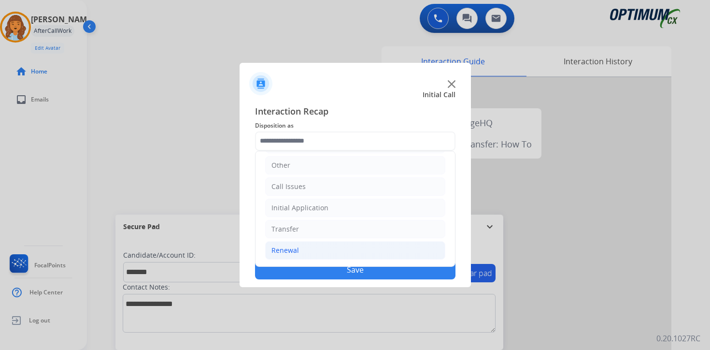
click at [295, 242] on li "Renewal" at bounding box center [355, 250] width 180 height 18
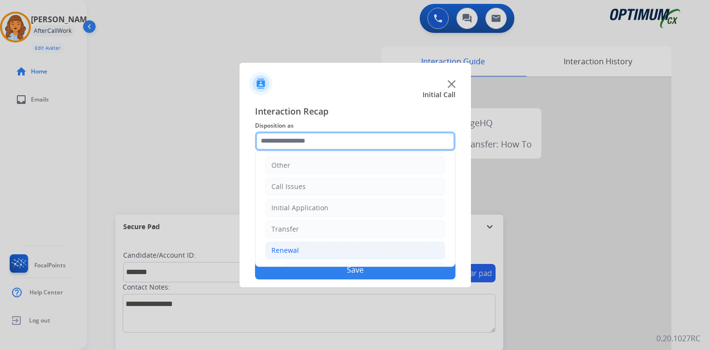
scroll to position [226, 0]
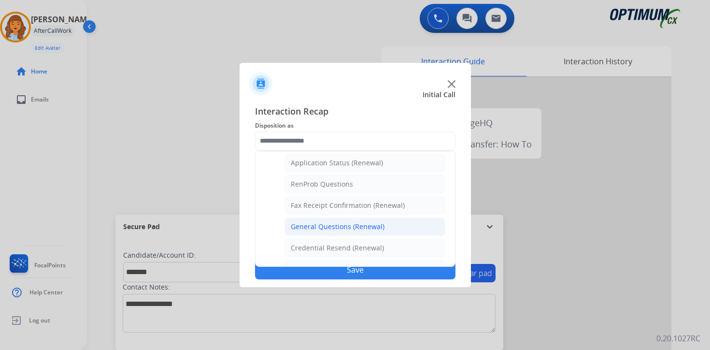
click at [315, 228] on div "General Questions (Renewal)" at bounding box center [338, 227] width 94 height 10
type input "**********"
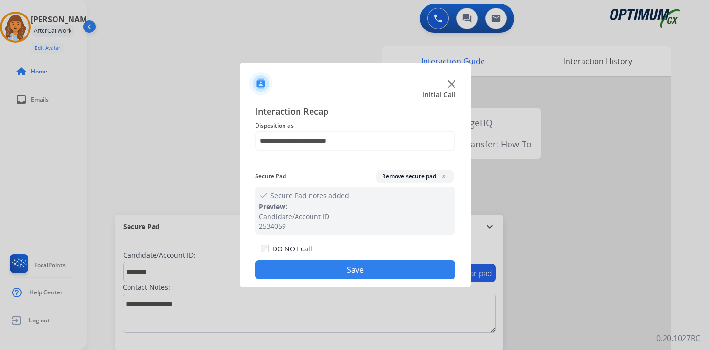
click at [331, 271] on button "Save" at bounding box center [355, 269] width 200 height 19
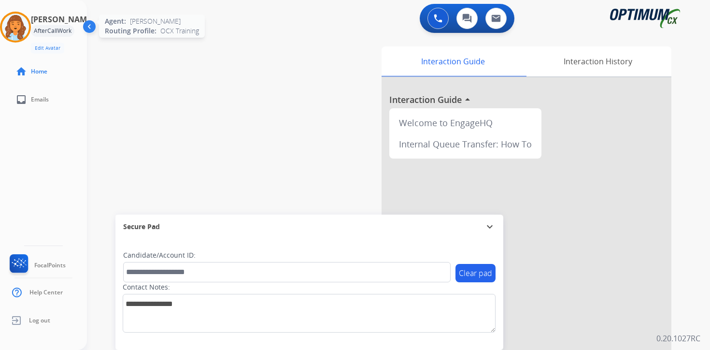
click at [20, 28] on img at bounding box center [15, 27] width 27 height 27
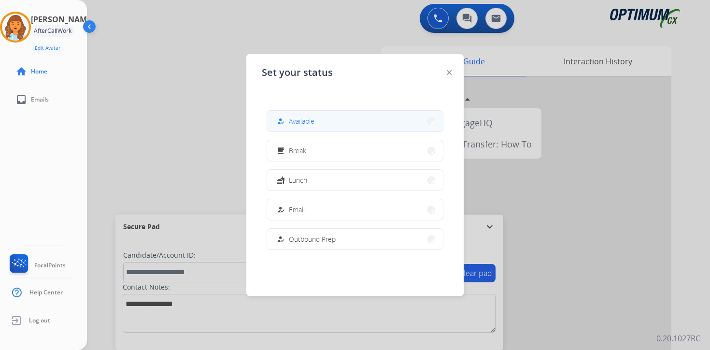
click at [321, 126] on button "how_to_reg Available" at bounding box center [355, 121] width 176 height 21
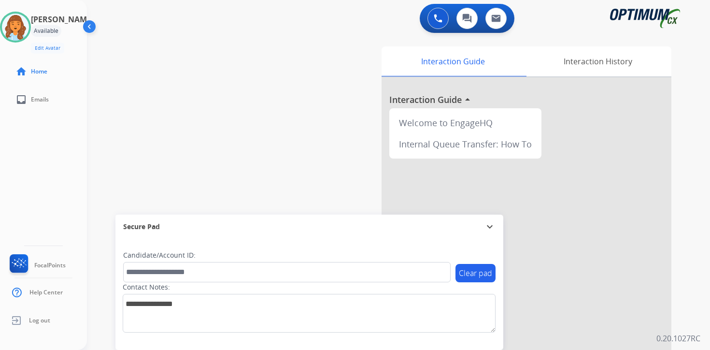
click at [697, 239] on div "0 Voice Interactions 0 Chat Interactions 0 Email Interactions swap_horiz Break …" at bounding box center [398, 175] width 623 height 350
click at [694, 324] on div "0 Voice Interactions 0 Chat Interactions 0 Email Interactions swap_horiz Break …" at bounding box center [398, 175] width 623 height 350
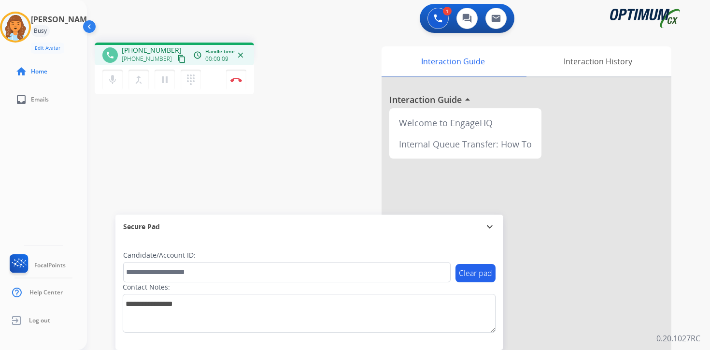
click at [177, 59] on mat-icon "content_copy" at bounding box center [181, 59] width 9 height 9
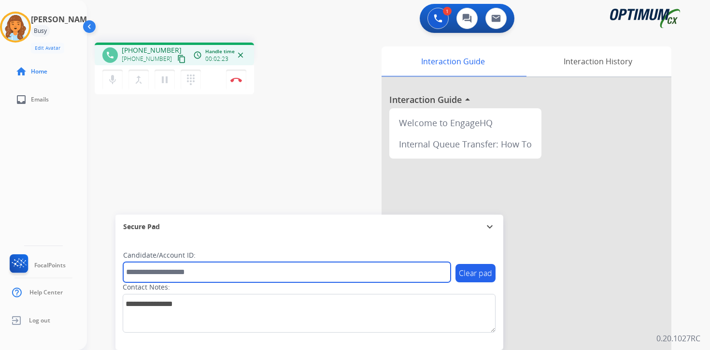
click at [204, 267] on input "text" at bounding box center [286, 272] width 327 height 20
type input "****"
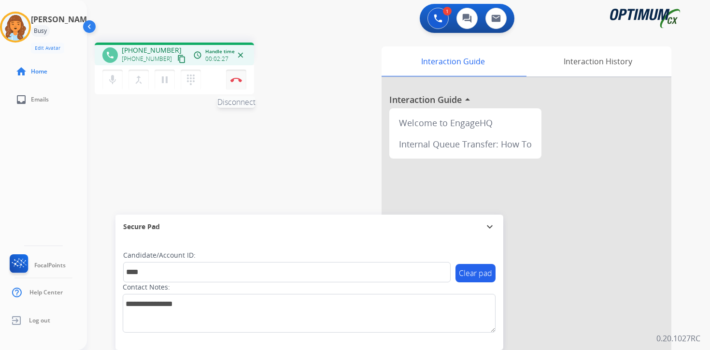
click at [240, 77] on button "Disconnect" at bounding box center [236, 80] width 20 height 20
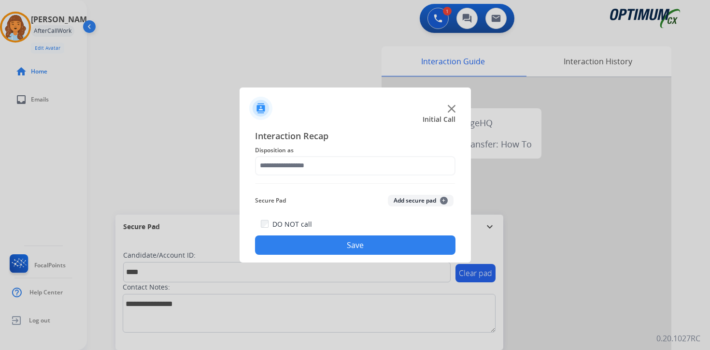
click at [431, 198] on button "Add secure pad +" at bounding box center [421, 201] width 66 height 12
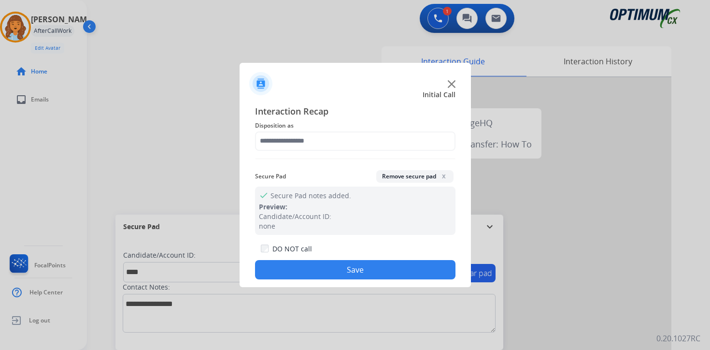
click at [327, 150] on div "Interaction Recap Disposition as Secure Pad Remove secure pad x check Secure Pa…" at bounding box center [355, 191] width 200 height 175
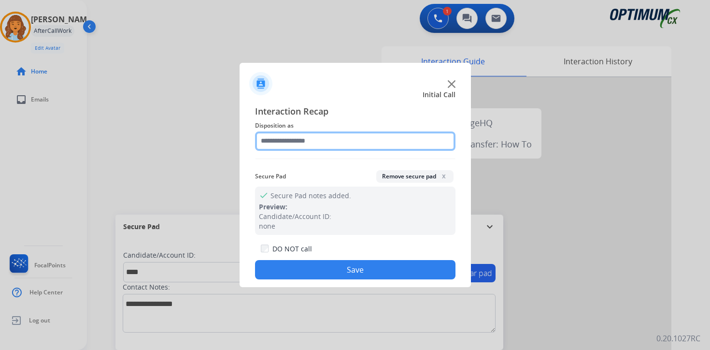
click at [323, 149] on input "text" at bounding box center [355, 140] width 200 height 19
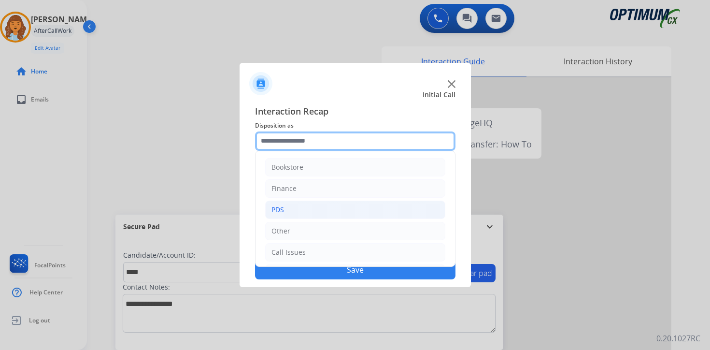
scroll to position [66, 0]
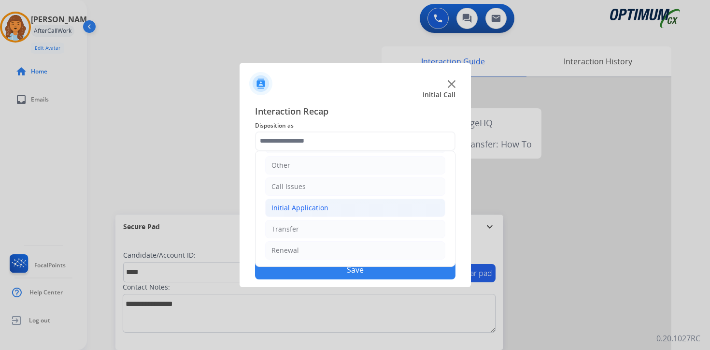
click at [281, 203] on div "Initial Application" at bounding box center [299, 208] width 57 height 10
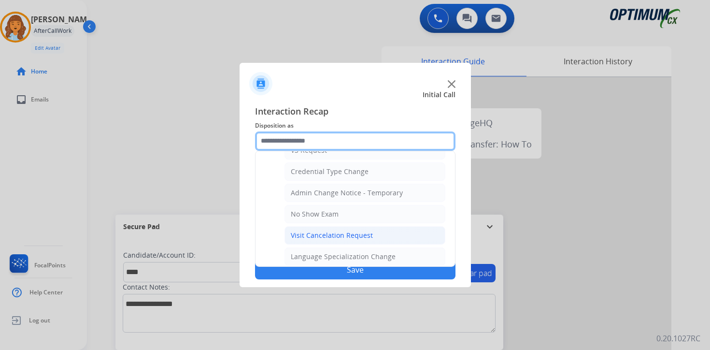
scroll to position [548, 0]
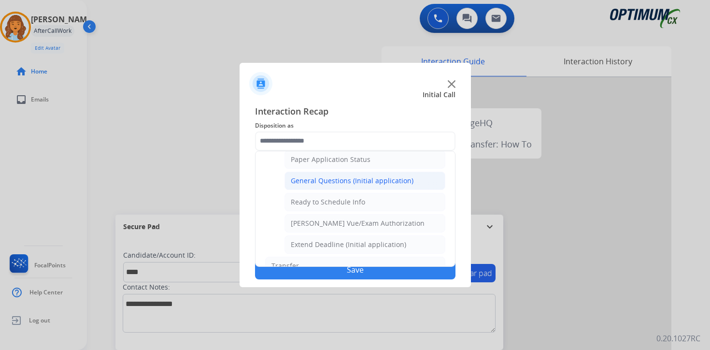
click at [311, 179] on div "General Questions (Initial application)" at bounding box center [352, 181] width 123 height 10
type input "**********"
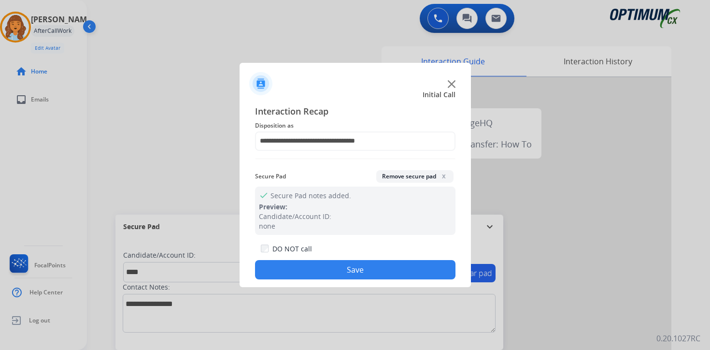
click at [327, 265] on button "Save" at bounding box center [355, 269] width 200 height 19
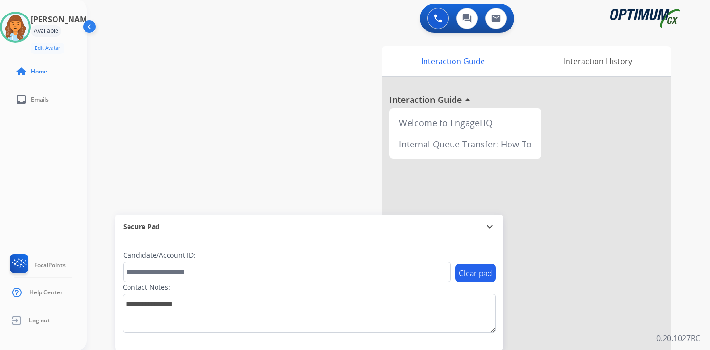
click at [685, 231] on div "Interaction Guide Interaction History Interaction Guide arrow_drop_up Welcome t…" at bounding box center [511, 239] width 350 height 395
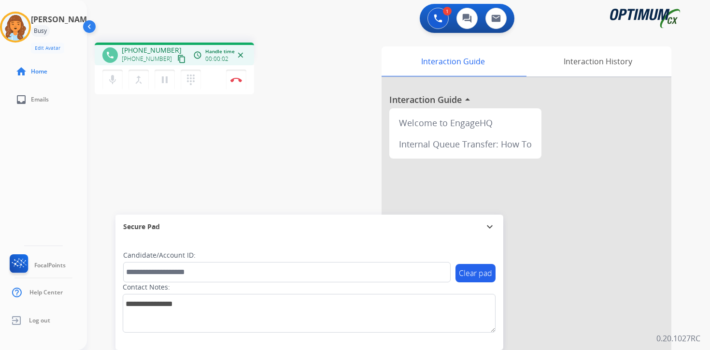
click at [177, 61] on mat-icon "content_copy" at bounding box center [181, 59] width 9 height 9
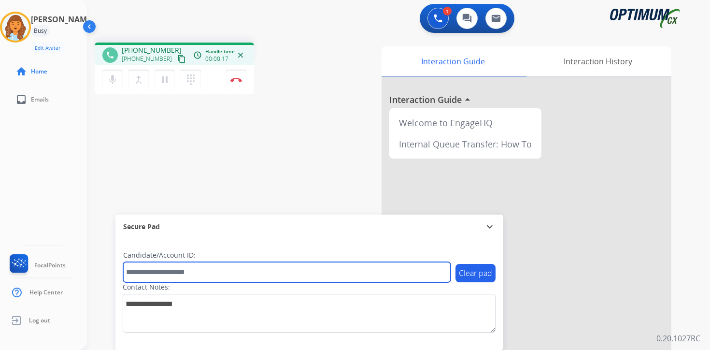
click at [183, 270] on input "text" at bounding box center [286, 272] width 327 height 20
type input "*******"
click at [181, 276] on input "*******" at bounding box center [286, 272] width 327 height 20
click at [210, 270] on input "*******" at bounding box center [286, 272] width 327 height 20
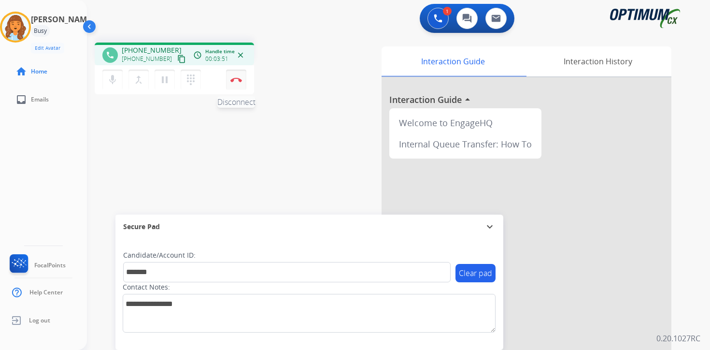
click at [239, 82] on img at bounding box center [236, 79] width 12 height 5
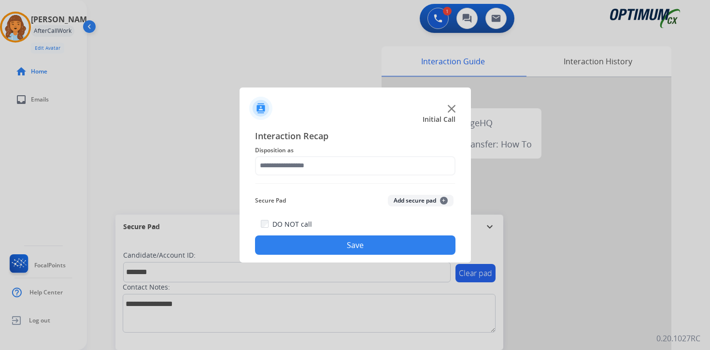
click at [426, 202] on button "Add secure pad +" at bounding box center [421, 201] width 66 height 12
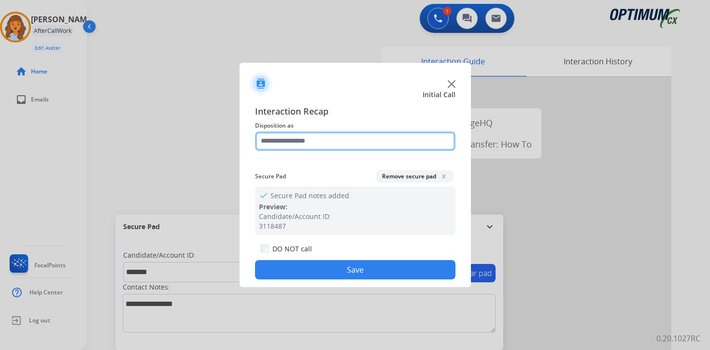
click at [323, 135] on input "text" at bounding box center [355, 140] width 200 height 19
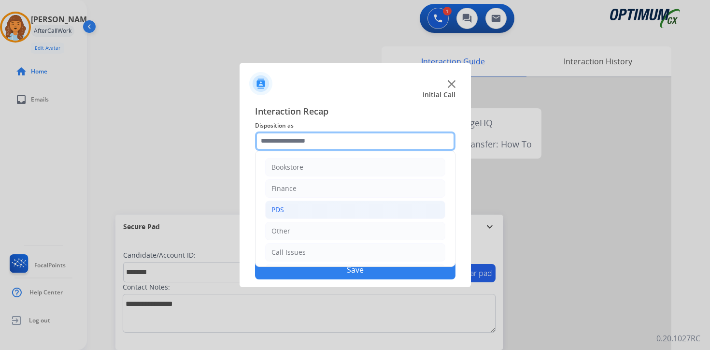
scroll to position [66, 0]
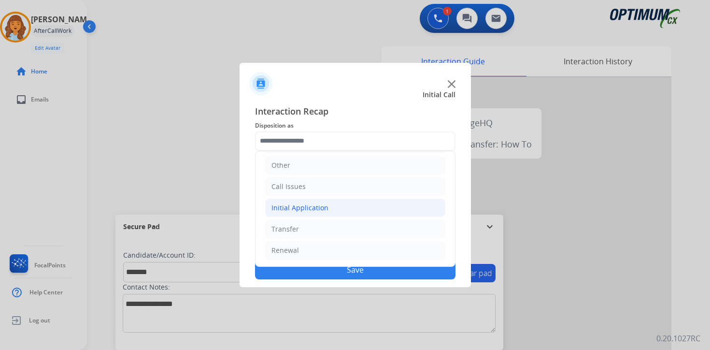
click at [303, 207] on div "Initial Application" at bounding box center [299, 208] width 57 height 10
click at [303, 225] on div "Credential Resend (Initial application)" at bounding box center [352, 229] width 122 height 10
type input "**********"
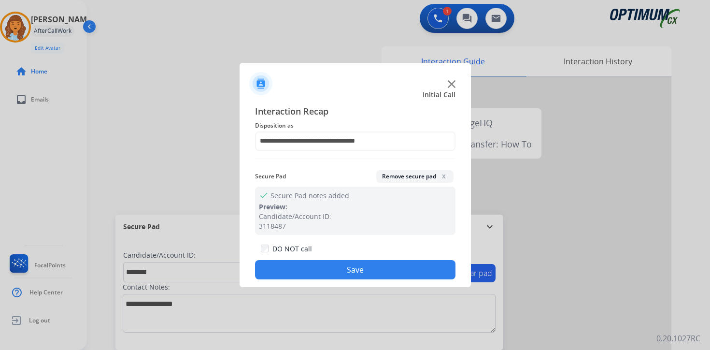
click at [315, 272] on button "Save" at bounding box center [355, 269] width 200 height 19
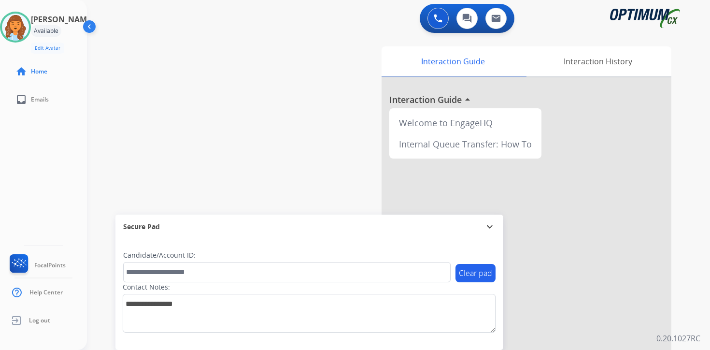
drag, startPoint x: 688, startPoint y: 312, endPoint x: 645, endPoint y: 312, distance: 43.0
click at [686, 312] on div "0 Voice Interactions 0 Chat Interactions 0 Email Interactions swap_horiz Break …" at bounding box center [398, 175] width 623 height 350
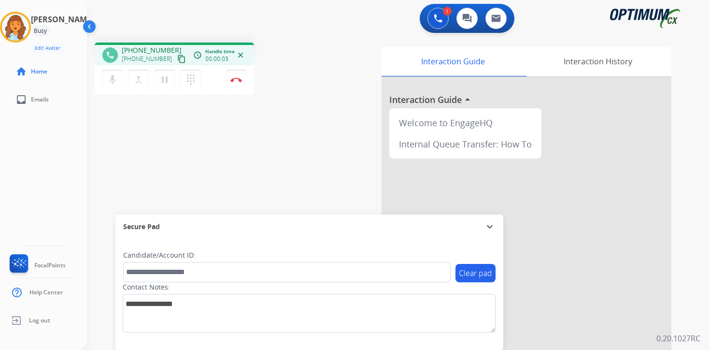
click at [177, 62] on mat-icon "content_copy" at bounding box center [181, 59] width 9 height 9
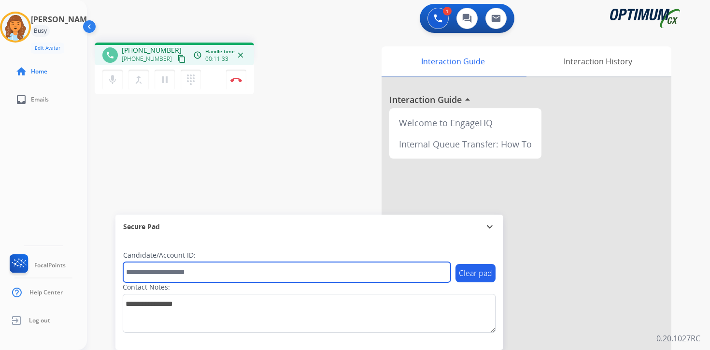
click at [183, 267] on input "text" at bounding box center [286, 272] width 327 height 20
type input "*******"
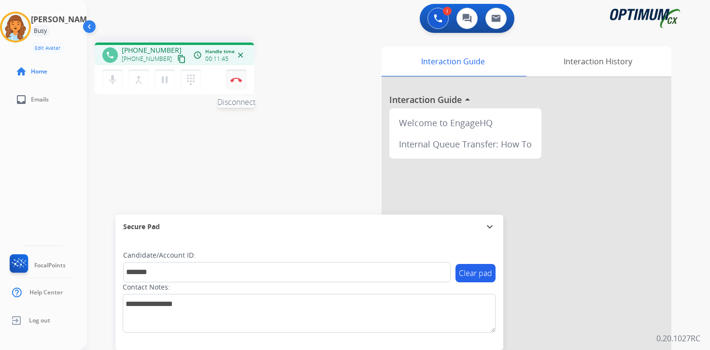
click at [235, 79] on img at bounding box center [236, 79] width 12 height 5
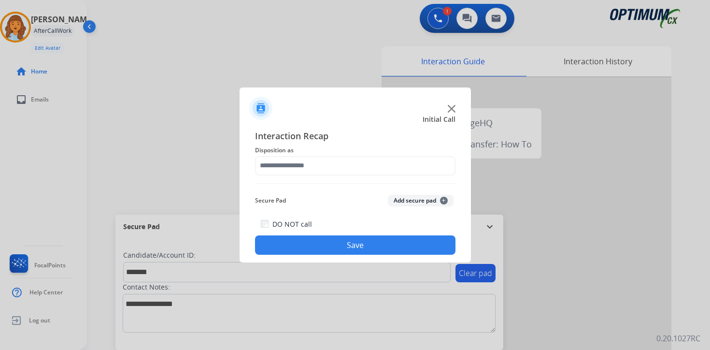
click at [434, 199] on button "Add secure pad +" at bounding box center [421, 201] width 66 height 12
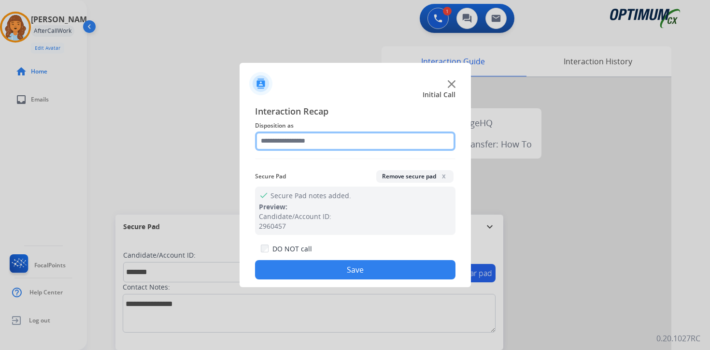
click at [286, 140] on input "text" at bounding box center [355, 140] width 200 height 19
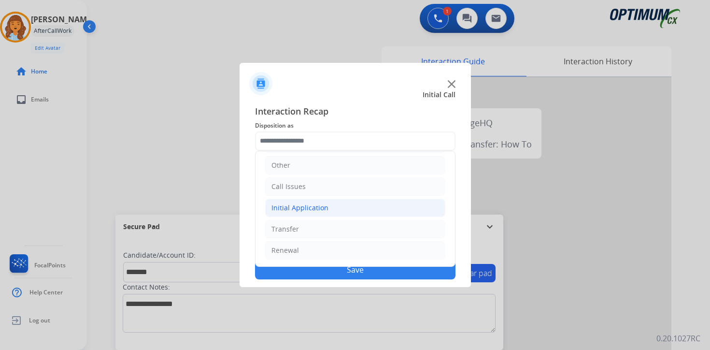
click at [286, 211] on div "Initial Application" at bounding box center [299, 208] width 57 height 10
click at [300, 228] on div "Credential Resend (Initial application)" at bounding box center [352, 229] width 122 height 10
type input "**********"
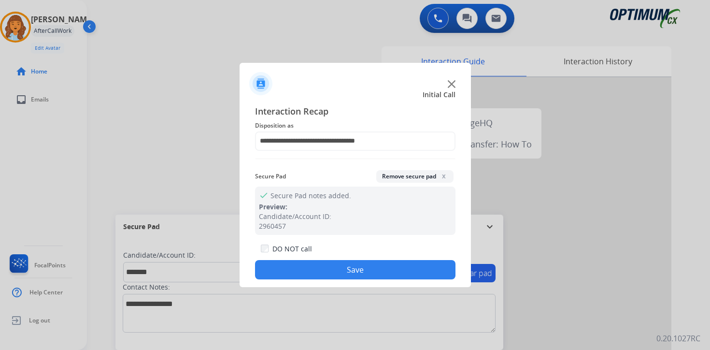
click at [303, 276] on button "Save" at bounding box center [355, 269] width 200 height 19
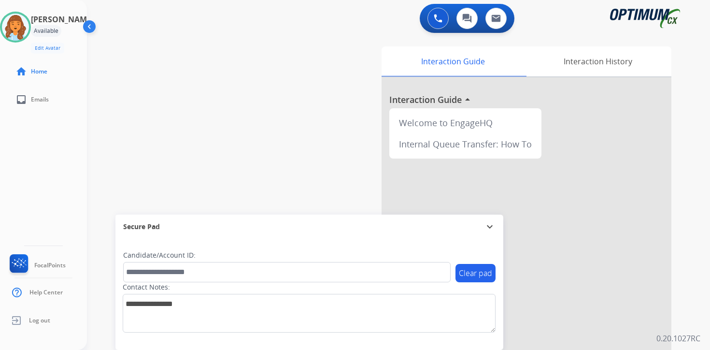
click at [679, 277] on div "Interaction Guide Interaction History Interaction Guide arrow_drop_up Welcome t…" at bounding box center [511, 239] width 350 height 395
click at [684, 296] on div "Interaction Guide Interaction History Interaction Guide arrow_drop_up Welcome t…" at bounding box center [511, 239] width 350 height 395
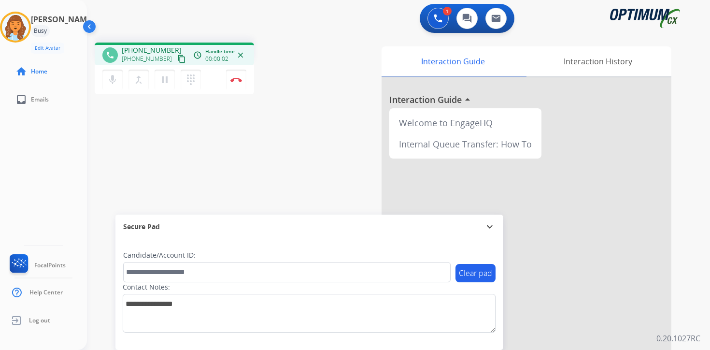
click at [177, 62] on mat-icon "content_copy" at bounding box center [181, 59] width 9 height 9
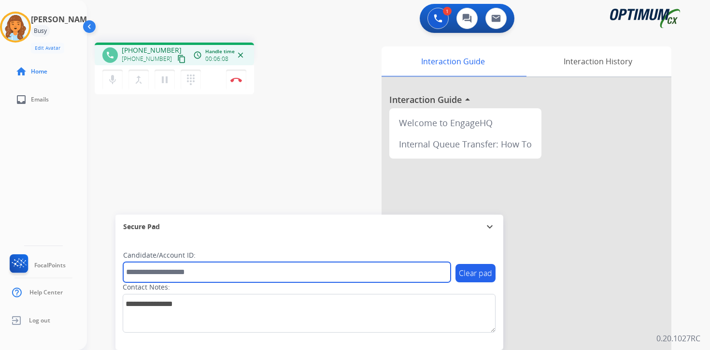
click at [182, 274] on input "text" at bounding box center [286, 272] width 327 height 20
type input "*******"
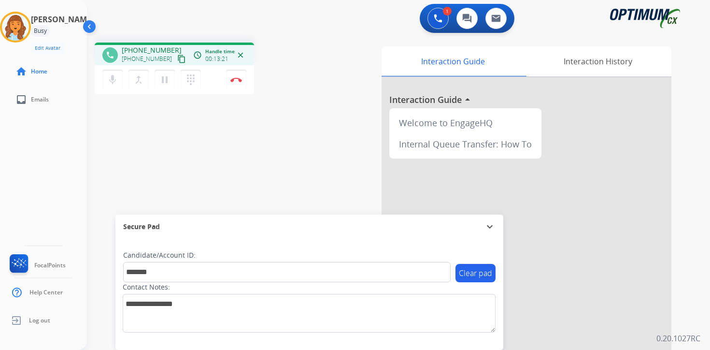
click at [691, 293] on div "1 Voice Interactions 0 Chat Interactions 0 Email Interactions phone [PHONE_NUMB…" at bounding box center [398, 175] width 623 height 350
click at [238, 82] on img at bounding box center [236, 79] width 12 height 5
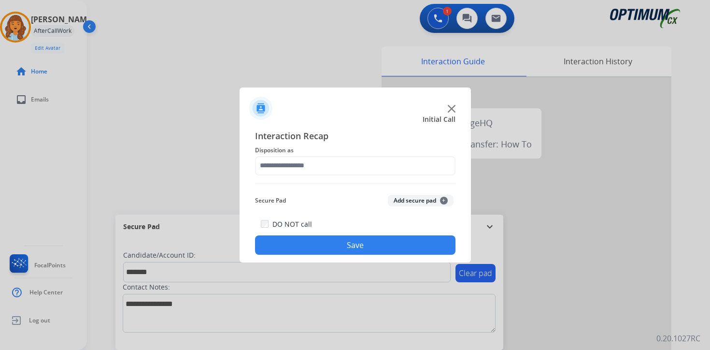
click at [442, 200] on span "+" at bounding box center [444, 200] width 8 height 8
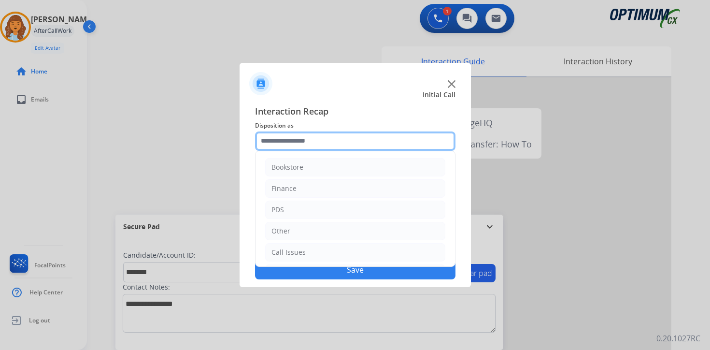
click at [297, 143] on input "text" at bounding box center [355, 140] width 200 height 19
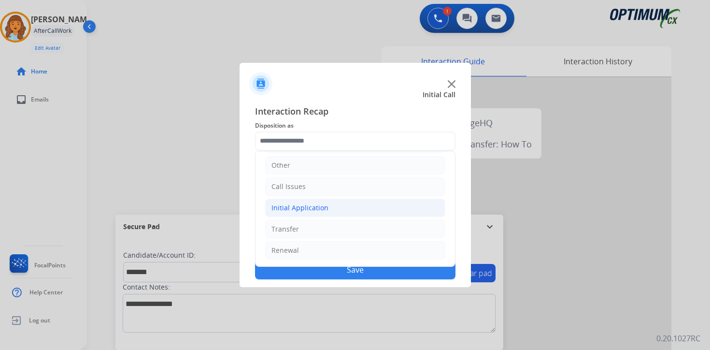
click at [285, 212] on div "Initial Application" at bounding box center [299, 208] width 57 height 10
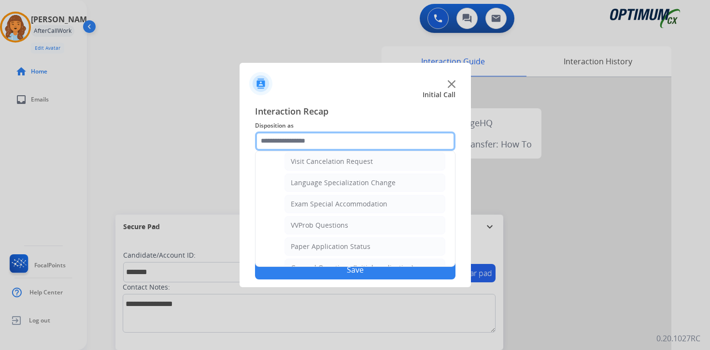
scroll to position [464, 0]
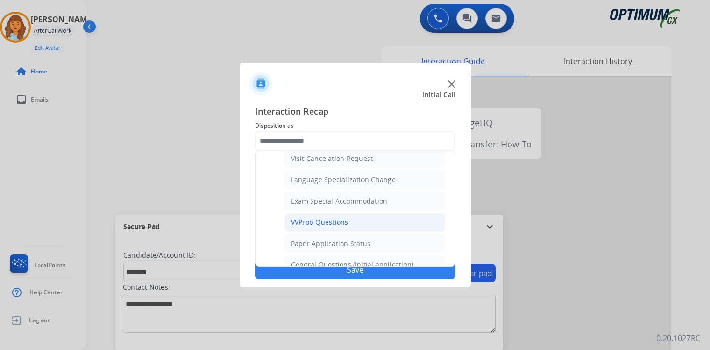
click at [320, 227] on li "VVProb Questions" at bounding box center [364, 222] width 161 height 18
type input "**********"
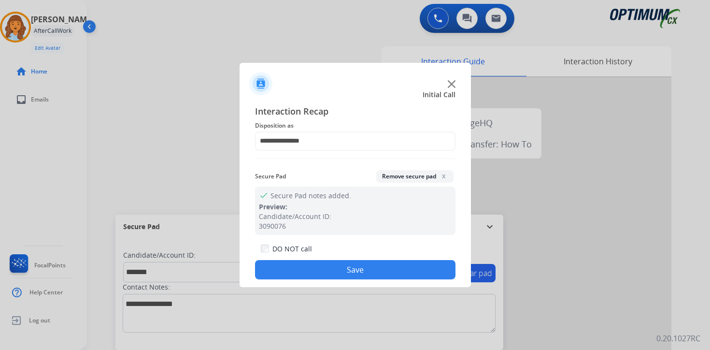
click at [318, 277] on button "Save" at bounding box center [355, 269] width 200 height 19
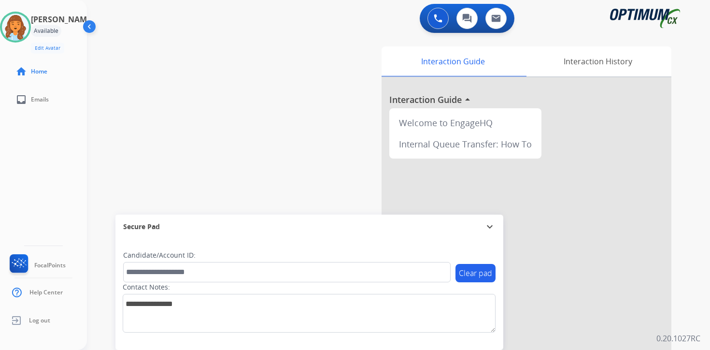
click at [675, 321] on div "Interaction Guide Interaction History Interaction Guide arrow_drop_up Welcome t…" at bounding box center [511, 239] width 350 height 395
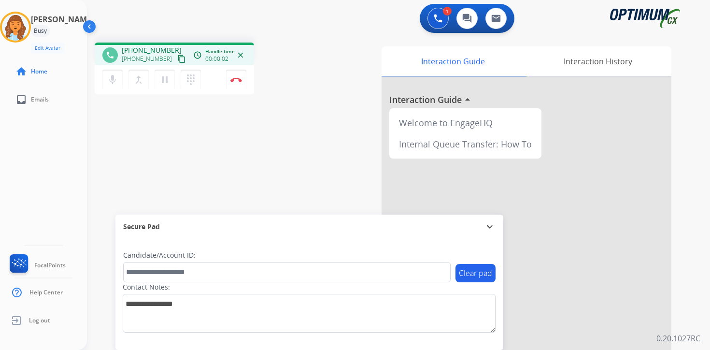
click at [176, 54] on button "content_copy" at bounding box center [182, 59] width 12 height 12
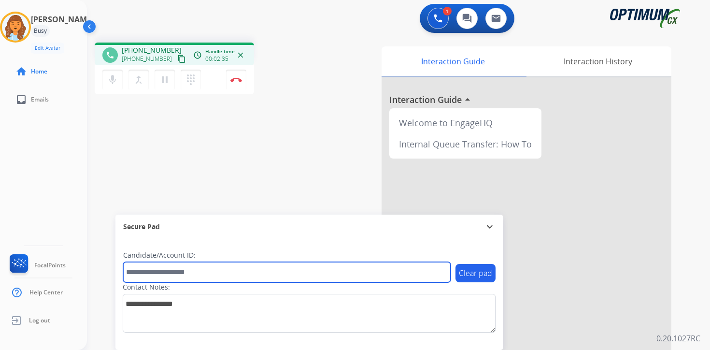
click at [237, 272] on input "text" at bounding box center [286, 272] width 327 height 20
type input "*******"
click at [205, 268] on input "*******" at bounding box center [286, 272] width 327 height 20
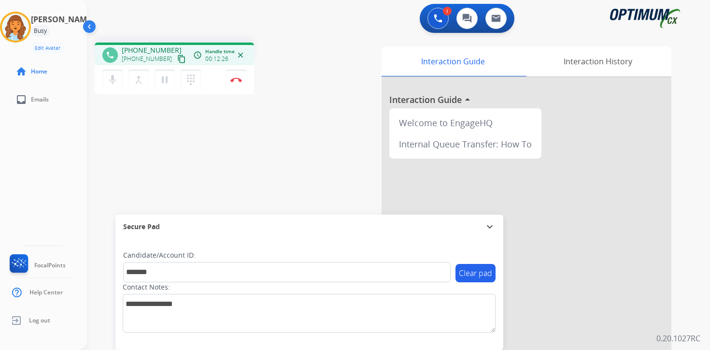
click at [684, 324] on p "0.20.1027RC" at bounding box center [678, 338] width 44 height 12
click at [684, 250] on div "Interaction Guide Interaction History Interaction Guide arrow_drop_up Welcome t…" at bounding box center [511, 239] width 350 height 395
click at [703, 192] on div "1 Voice Interactions 0 Chat Interactions 0 Email Interactions phone [PHONE_NUMB…" at bounding box center [398, 175] width 623 height 350
click at [165, 84] on mat-icon "pause" at bounding box center [165, 80] width 12 height 12
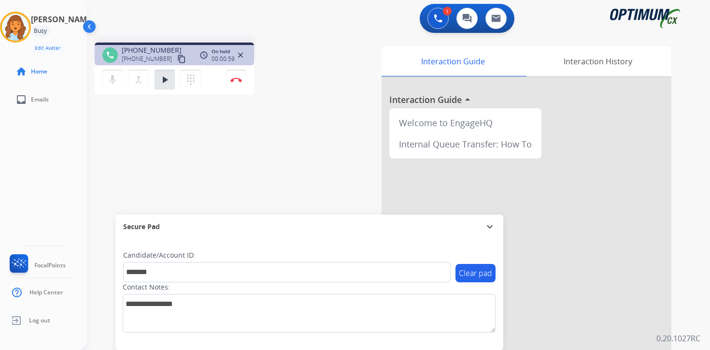
click at [703, 247] on div "1 Voice Interactions 0 Chat Interactions 0 Email Interactions phone [PHONE_NUMB…" at bounding box center [398, 175] width 623 height 350
click at [172, 82] on button "play_arrow Hold" at bounding box center [164, 80] width 20 height 20
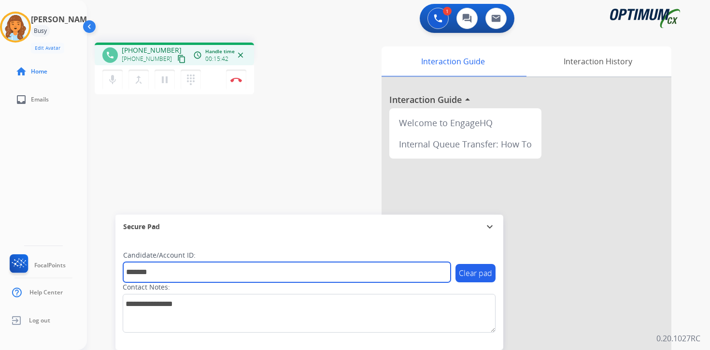
click at [232, 271] on input "*******" at bounding box center [286, 272] width 327 height 20
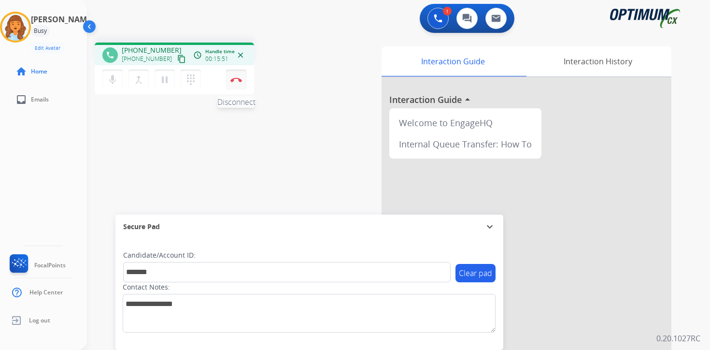
click at [238, 85] on button "Disconnect" at bounding box center [236, 80] width 20 height 20
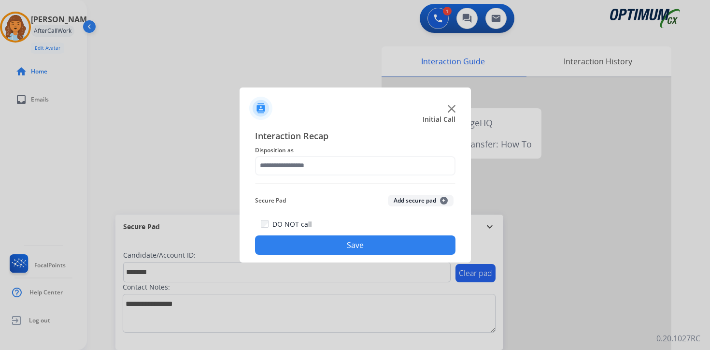
click at [446, 194] on div "Secure Pad Add secure pad +" at bounding box center [355, 200] width 200 height 19
click at [444, 200] on span "+" at bounding box center [444, 200] width 8 height 8
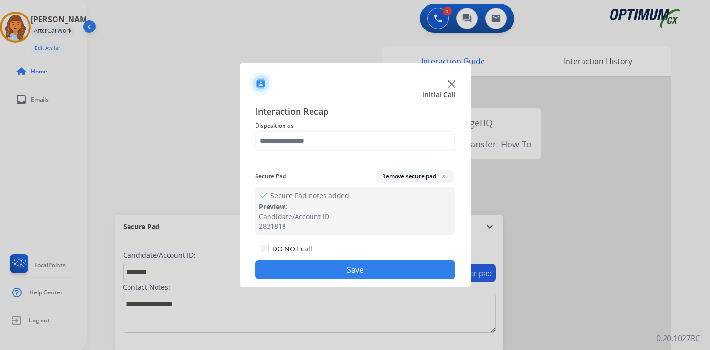
click at [305, 124] on span "Disposition as" at bounding box center [355, 126] width 200 height 12
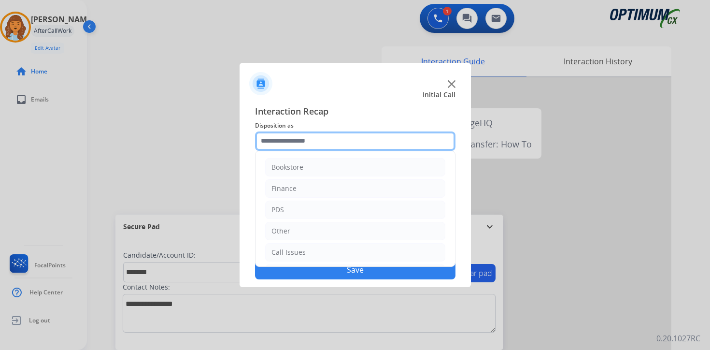
click at [294, 140] on input "text" at bounding box center [355, 140] width 200 height 19
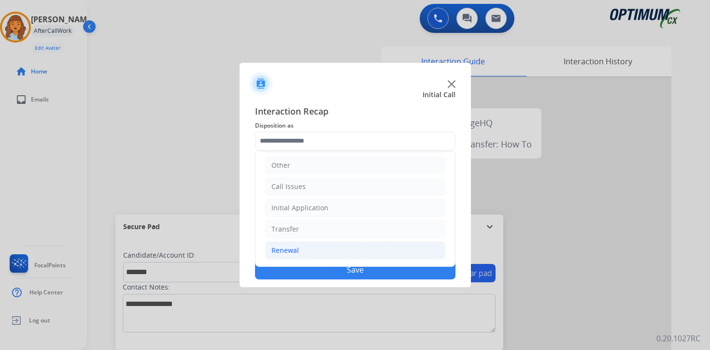
click at [306, 247] on li "Renewal" at bounding box center [355, 250] width 180 height 18
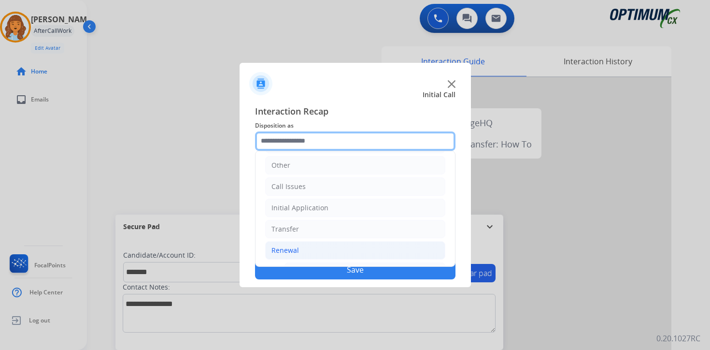
scroll to position [226, 0]
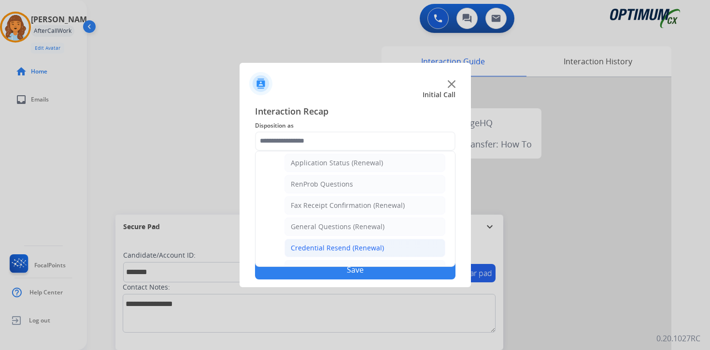
click at [319, 243] on div "Credential Resend (Renewal)" at bounding box center [337, 248] width 93 height 10
type input "**********"
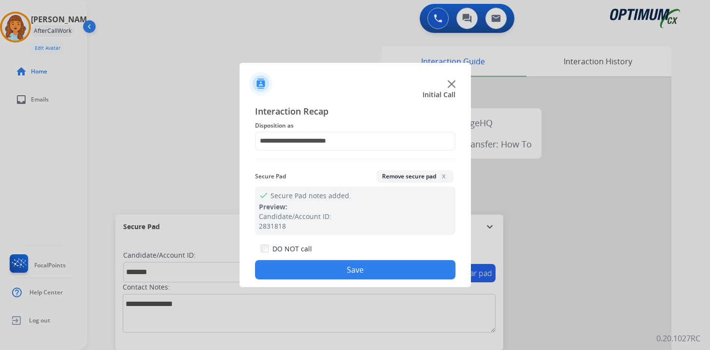
click at [318, 272] on button "Save" at bounding box center [355, 269] width 200 height 19
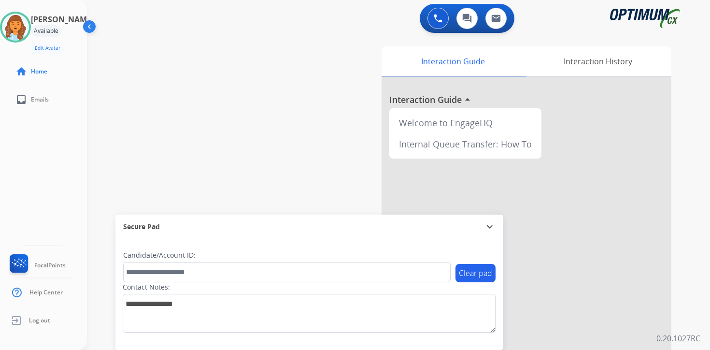
click at [677, 292] on div "Interaction Guide Interaction History Interaction Guide arrow_drop_up Welcome t…" at bounding box center [511, 239] width 350 height 395
click at [682, 285] on div "Interaction Guide Interaction History Interaction Guide arrow_drop_up Welcome t…" at bounding box center [511, 239] width 350 height 395
click at [18, 29] on img at bounding box center [15, 27] width 27 height 27
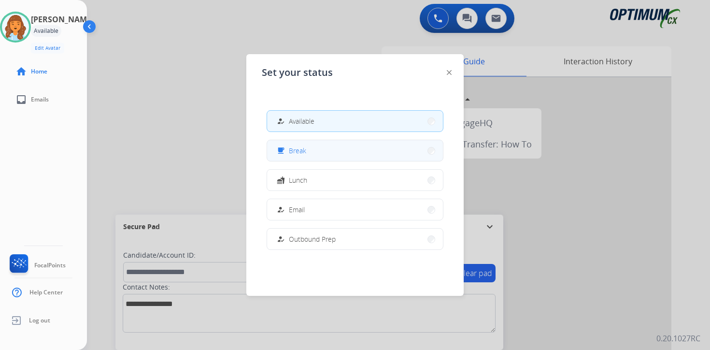
click at [313, 149] on button "free_breakfast Break" at bounding box center [355, 150] width 176 height 21
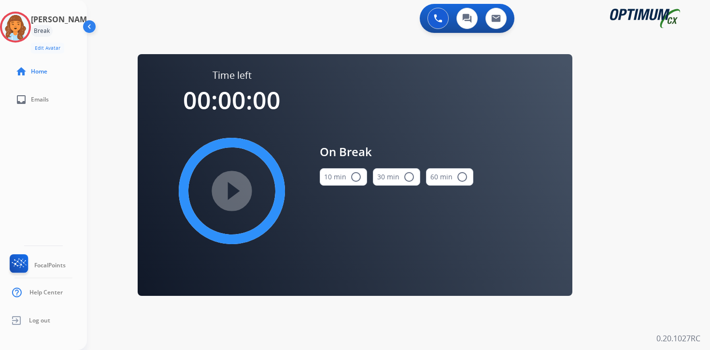
click at [667, 211] on div "0 Voice Interactions 0 Chat Interactions 0 Email Interactions swap_horiz Break …" at bounding box center [398, 175] width 623 height 350
click at [25, 23] on img at bounding box center [15, 27] width 27 height 27
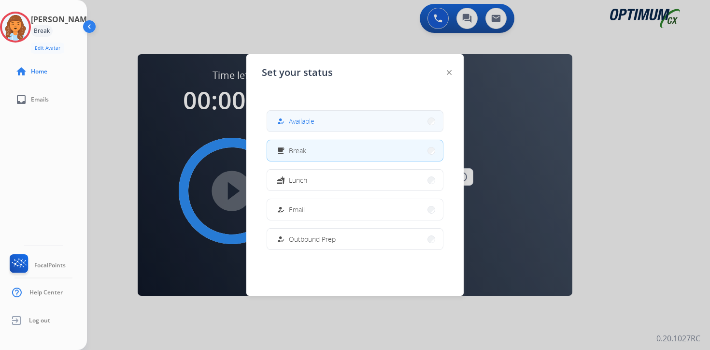
click at [296, 124] on span "Available" at bounding box center [302, 121] width 26 height 10
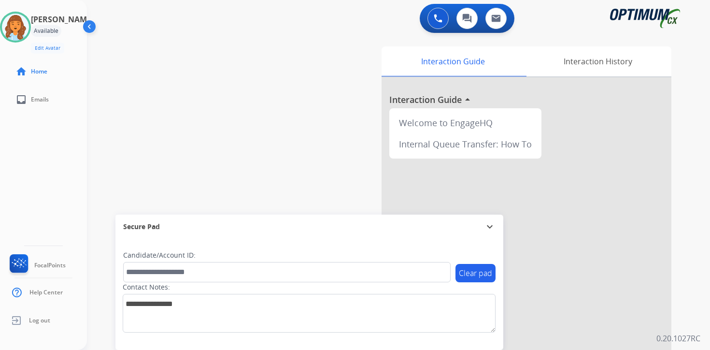
click at [691, 261] on div "0 Voice Interactions 0 Chat Interactions 0 Email Interactions swap_horiz Break …" at bounding box center [398, 175] width 623 height 350
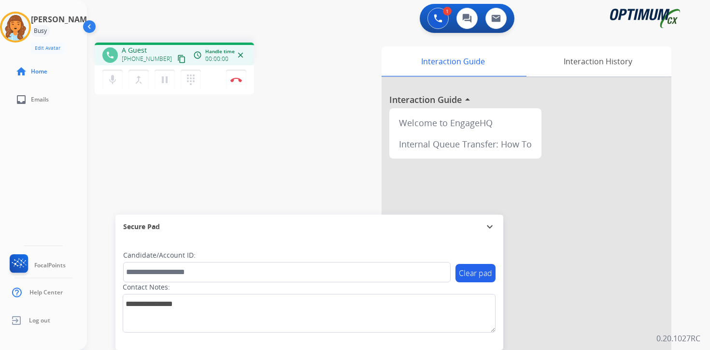
click at [177, 56] on mat-icon "content_copy" at bounding box center [181, 59] width 9 height 9
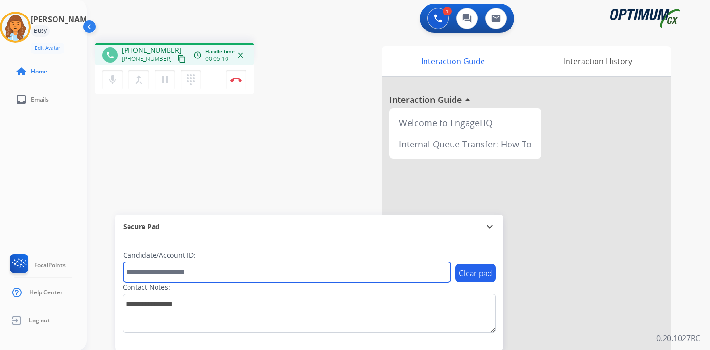
click at [236, 271] on input "text" at bounding box center [286, 272] width 327 height 20
type input "*******"
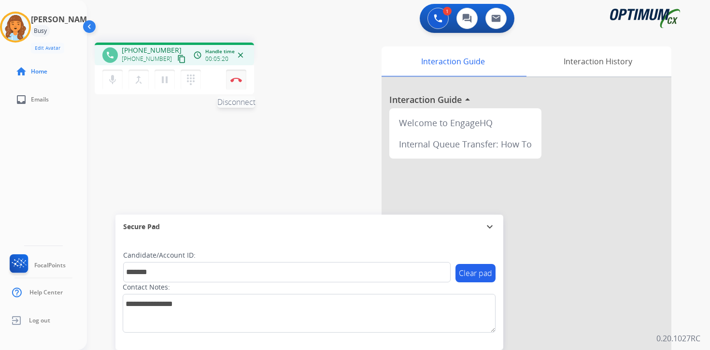
click at [237, 82] on button "Disconnect" at bounding box center [236, 80] width 20 height 20
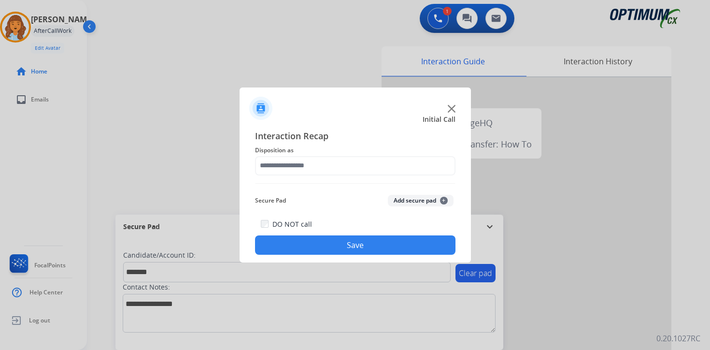
click at [441, 197] on span "+" at bounding box center [444, 200] width 8 height 8
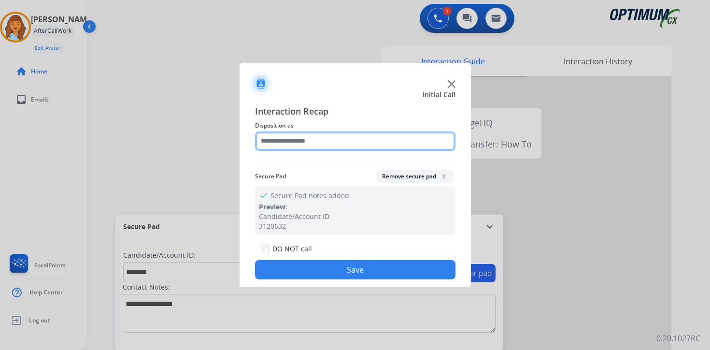
click at [302, 143] on input "text" at bounding box center [355, 140] width 200 height 19
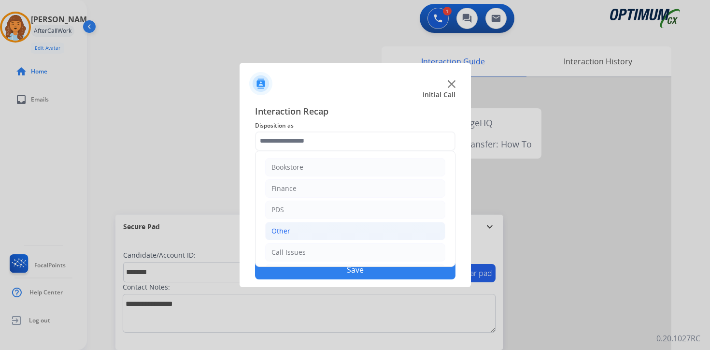
click at [299, 230] on li "Other" at bounding box center [355, 231] width 180 height 18
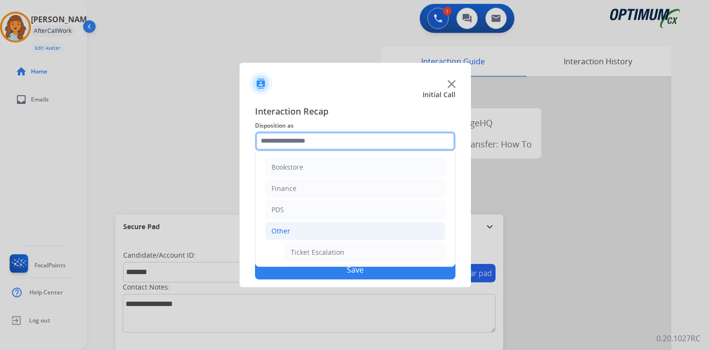
scroll to position [161, 0]
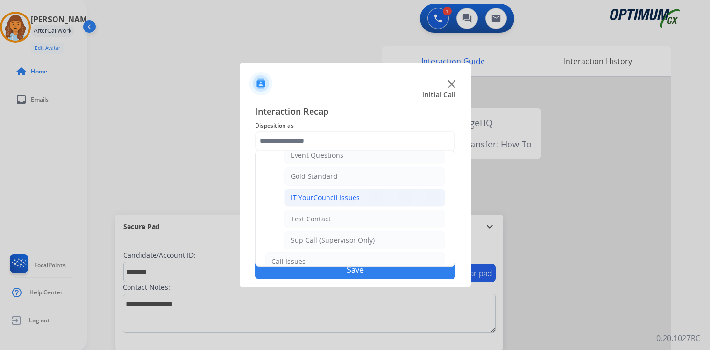
click at [298, 200] on div "IT YourCouncil Issues" at bounding box center [325, 198] width 69 height 10
type input "**********"
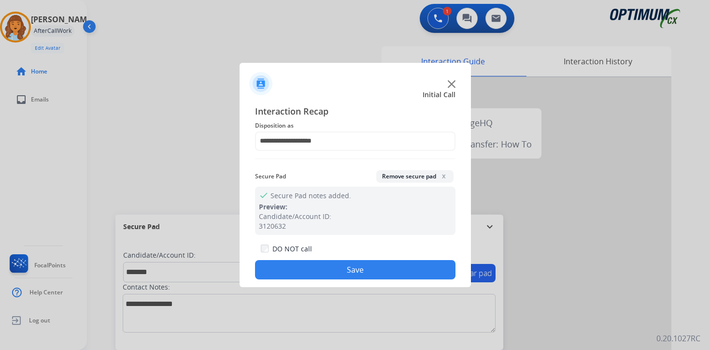
click at [317, 260] on button "Save" at bounding box center [355, 269] width 200 height 19
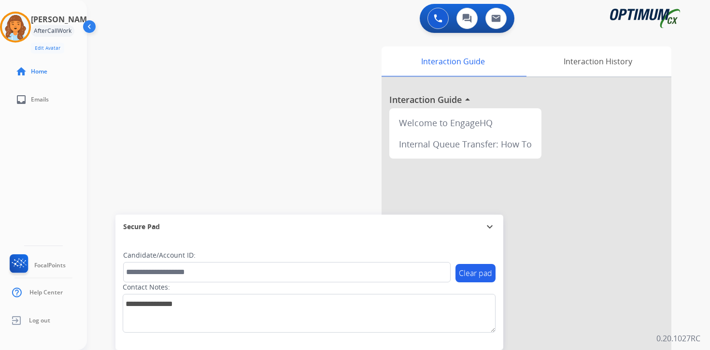
click at [696, 224] on div "0 Voice Interactions 0 Chat Interactions 0 Email Interactions swap_horiz Break …" at bounding box center [398, 175] width 623 height 350
click at [671, 260] on div at bounding box center [526, 257] width 290 height 360
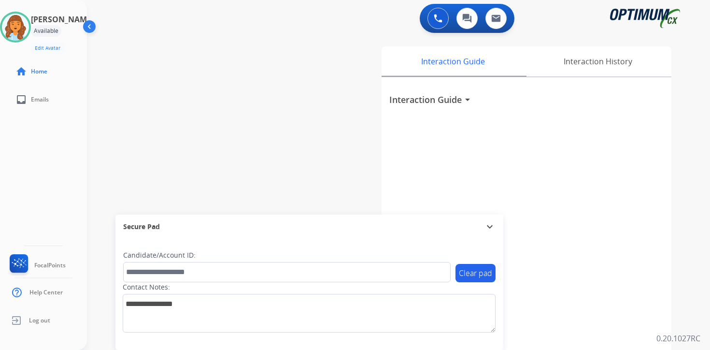
click at [32, 194] on div "[PERSON_NAME] Available Edit Avatar Agent: [PERSON_NAME] Profile: OCX Training …" at bounding box center [43, 175] width 87 height 350
click at [697, 247] on div "0 Voice Interactions 0 Chat Interactions 0 Email Interactions swap_horiz Break …" at bounding box center [398, 175] width 623 height 350
click at [20, 22] on img at bounding box center [15, 27] width 27 height 27
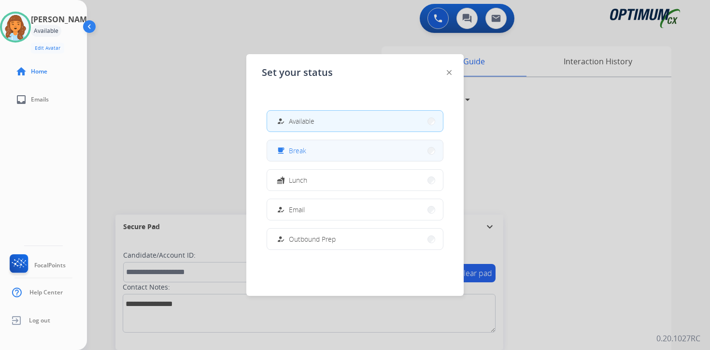
click at [300, 153] on span "Break" at bounding box center [297, 150] width 17 height 10
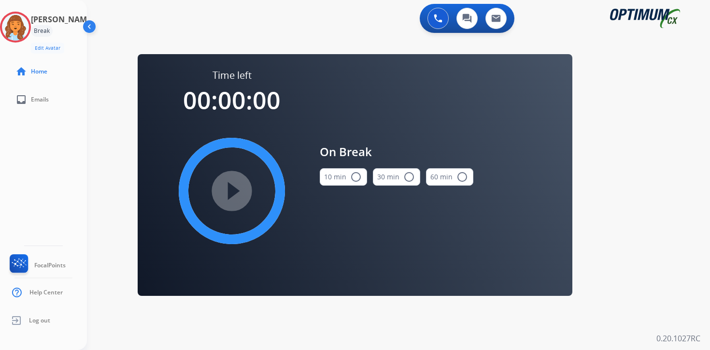
click at [668, 230] on div "0 Voice Interactions 0 Chat Interactions 0 Email Interactions swap_horiz Break …" at bounding box center [398, 175] width 623 height 350
click at [21, 15] on img at bounding box center [15, 27] width 27 height 27
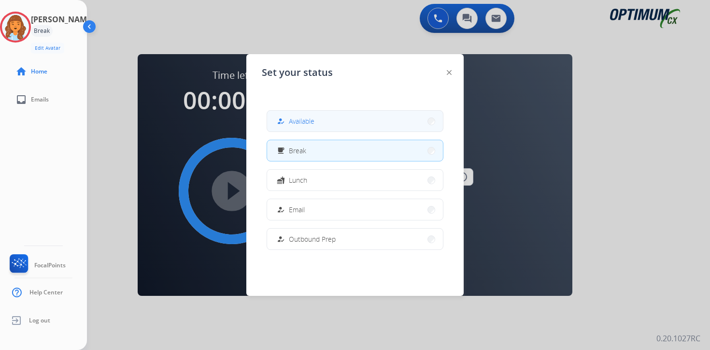
click at [312, 116] on span "Available" at bounding box center [302, 121] width 26 height 10
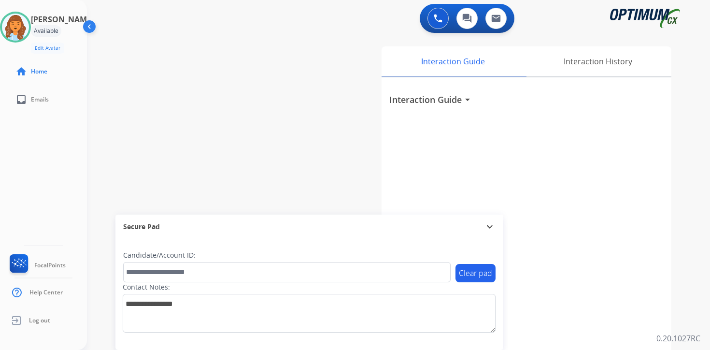
click at [678, 199] on div "Interaction Guide Interaction History Interaction Guide arrow_drop_down" at bounding box center [511, 239] width 350 height 395
click at [681, 260] on div "Interaction Guide Interaction History Interaction Guide arrow_drop_down" at bounding box center [511, 239] width 350 height 395
click at [699, 317] on div "0 Voice Interactions 0 Chat Interactions 0 Email Interactions swap_horiz Break …" at bounding box center [398, 175] width 623 height 350
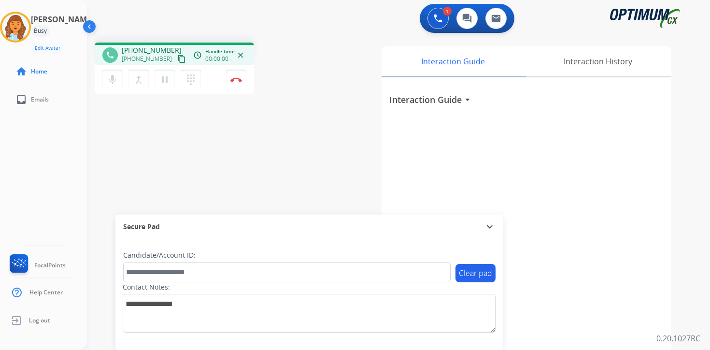
click at [177, 60] on mat-icon "content_copy" at bounding box center [181, 59] width 9 height 9
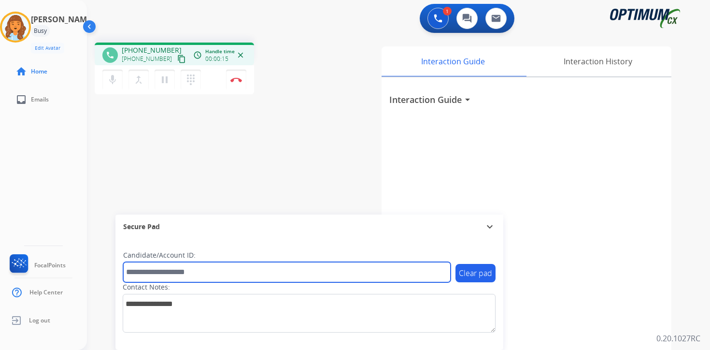
click at [176, 267] on input "text" at bounding box center [286, 272] width 327 height 20
type input "*******"
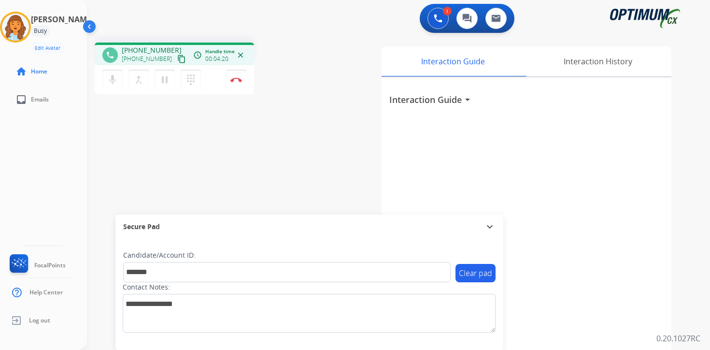
click at [279, 228] on div "Secure Pad" at bounding box center [309, 226] width 372 height 16
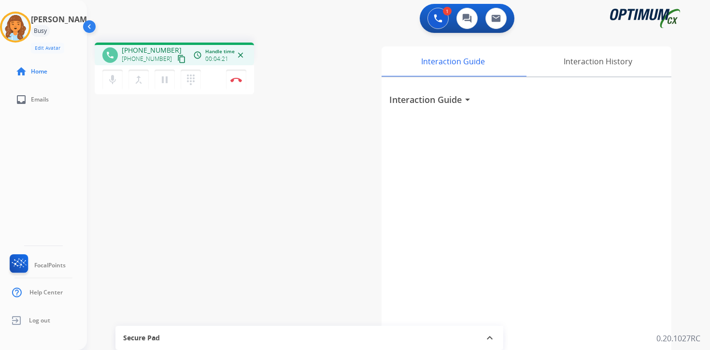
click at [338, 324] on div "Secure Pad" at bounding box center [309, 337] width 372 height 16
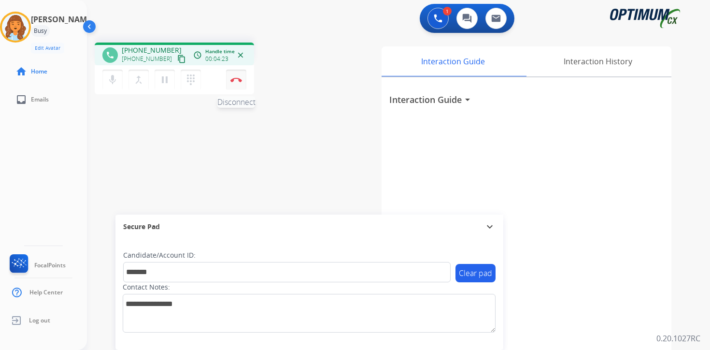
click at [239, 80] on img at bounding box center [236, 79] width 12 height 5
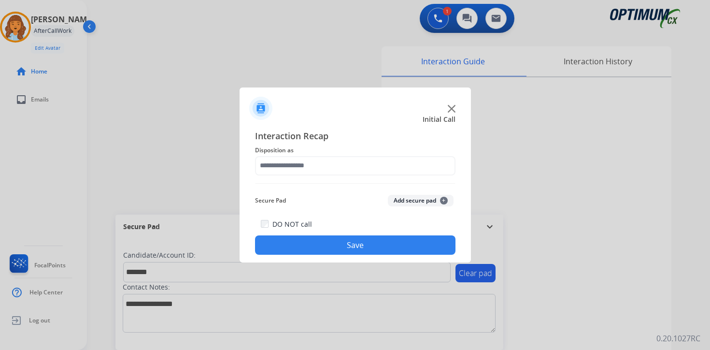
click at [440, 195] on button "Add secure pad +" at bounding box center [421, 201] width 66 height 12
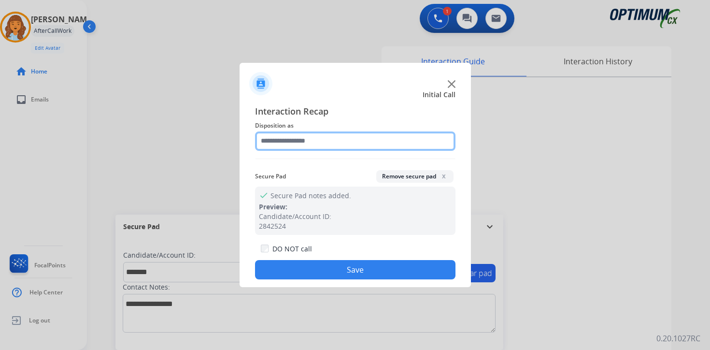
click at [290, 141] on input "text" at bounding box center [355, 140] width 200 height 19
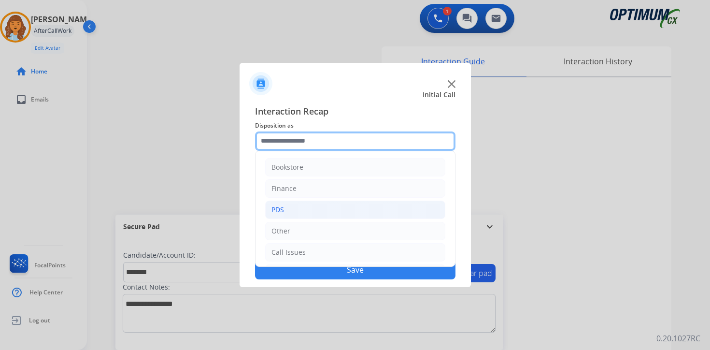
scroll to position [66, 0]
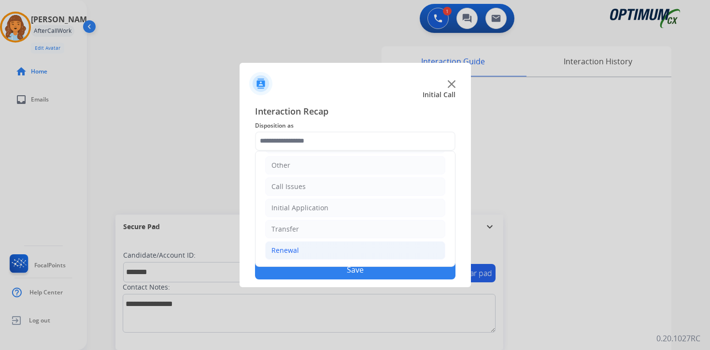
click at [283, 250] on div "Renewal" at bounding box center [285, 250] width 28 height 10
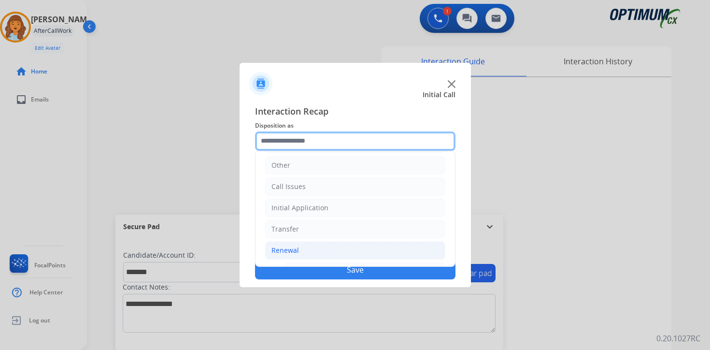
scroll to position [226, 0]
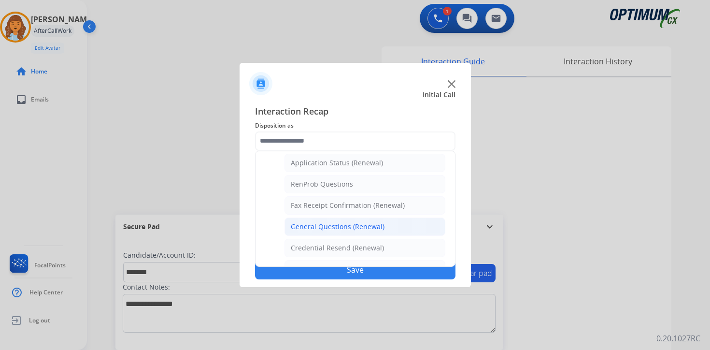
click at [295, 223] on div "General Questions (Renewal)" at bounding box center [338, 227] width 94 height 10
type input "**********"
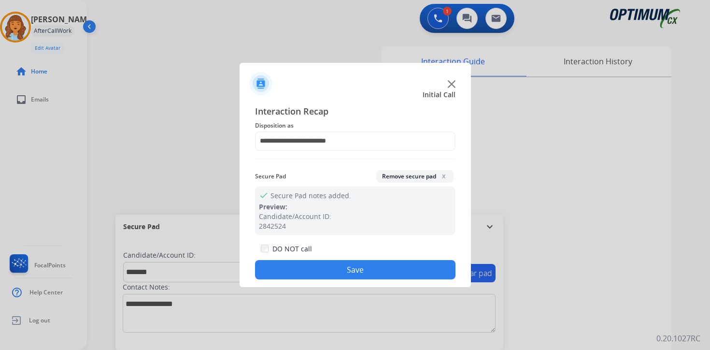
click at [311, 280] on div "**********" at bounding box center [354, 192] width 231 height 191
click at [299, 264] on button "Save" at bounding box center [355, 269] width 200 height 19
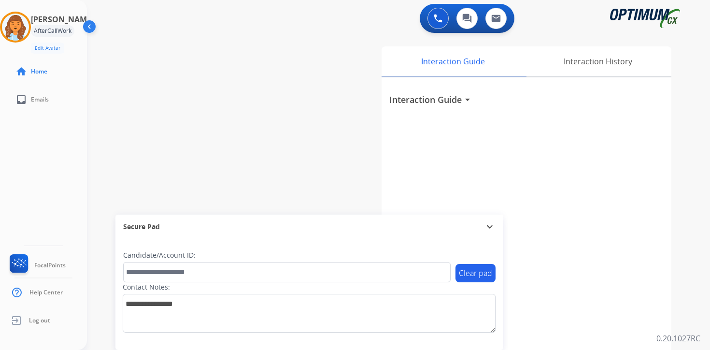
click at [682, 250] on div "Interaction Guide Interaction History Interaction Guide arrow_drop_down" at bounding box center [511, 239] width 350 height 395
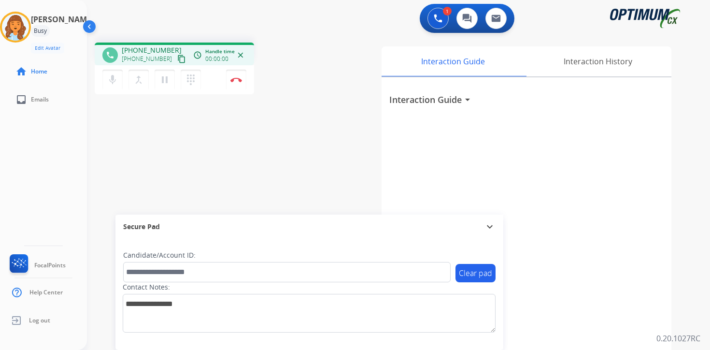
click at [176, 56] on button "content_copy" at bounding box center [182, 59] width 12 height 12
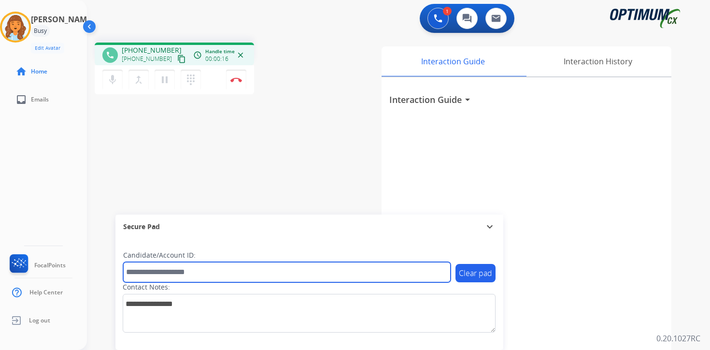
click at [225, 277] on input "text" at bounding box center [286, 272] width 327 height 20
type input "*******"
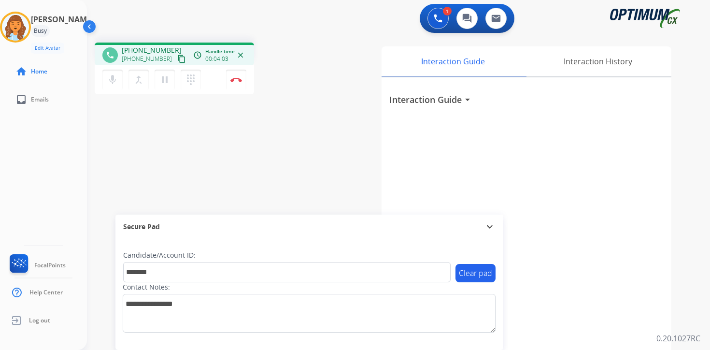
click at [264, 163] on div "phone [PHONE_NUMBER] [PHONE_NUMBER] content_copy access_time Call metrics Queue…" at bounding box center [387, 236] width 600 height 403
click at [238, 79] on img at bounding box center [236, 79] width 12 height 5
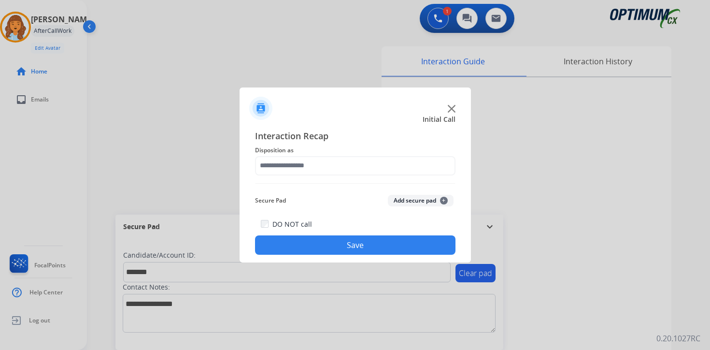
click at [436, 200] on button "Add secure pad +" at bounding box center [421, 201] width 66 height 12
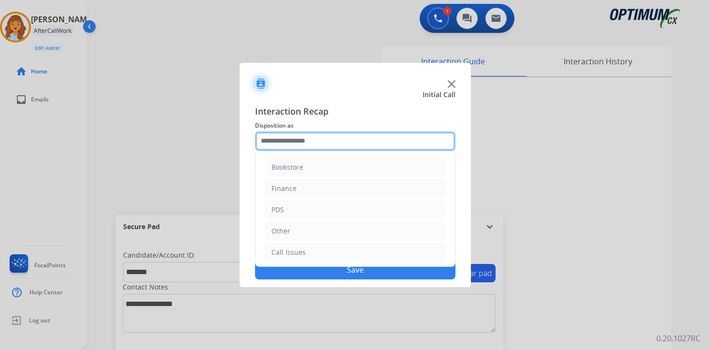
click at [296, 137] on input "text" at bounding box center [355, 140] width 200 height 19
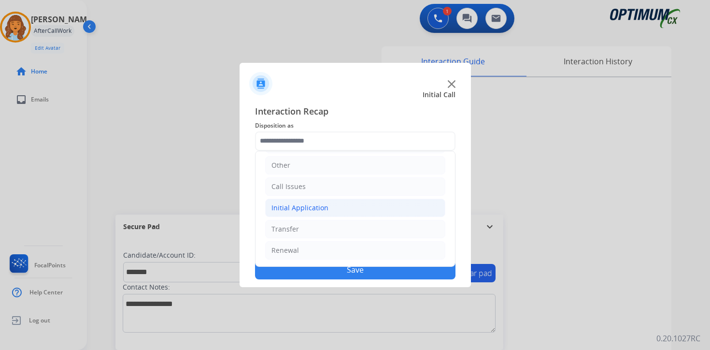
click at [299, 204] on div "Initial Application" at bounding box center [299, 208] width 57 height 10
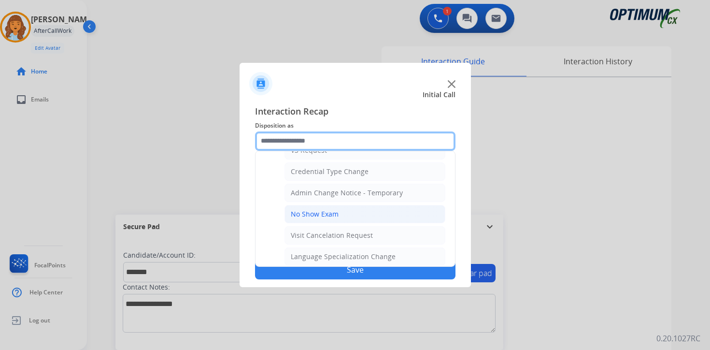
scroll to position [548, 0]
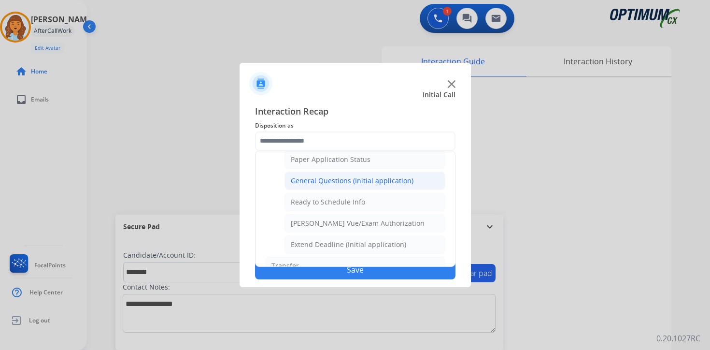
click at [321, 184] on div "General Questions (Initial application)" at bounding box center [352, 181] width 123 height 10
type input "**********"
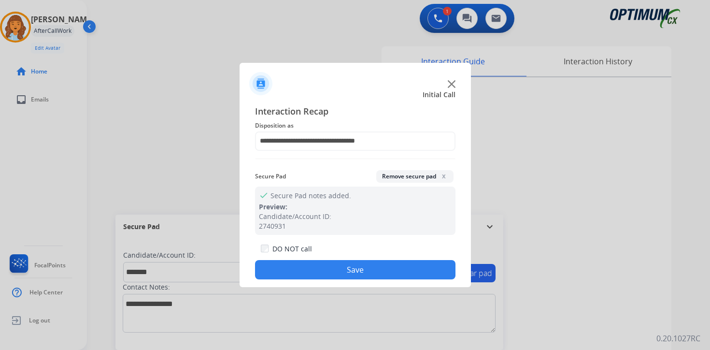
click at [312, 267] on button "Save" at bounding box center [355, 269] width 200 height 19
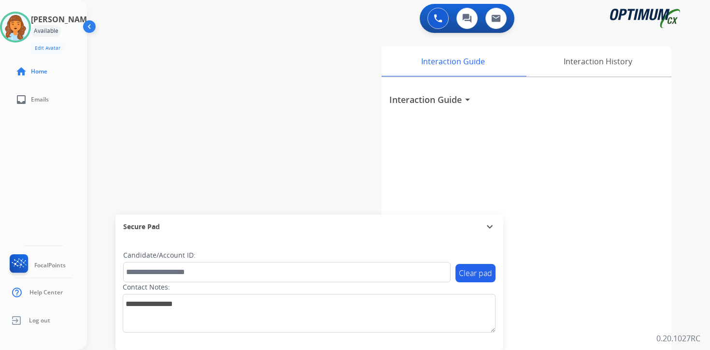
click at [686, 312] on div "Interaction Guide Interaction History Interaction Guide arrow_drop_down" at bounding box center [511, 239] width 350 height 395
click at [708, 238] on div "0 Voice Interactions 0 Chat Interactions 0 Email Interactions swap_horiz Break …" at bounding box center [398, 175] width 623 height 350
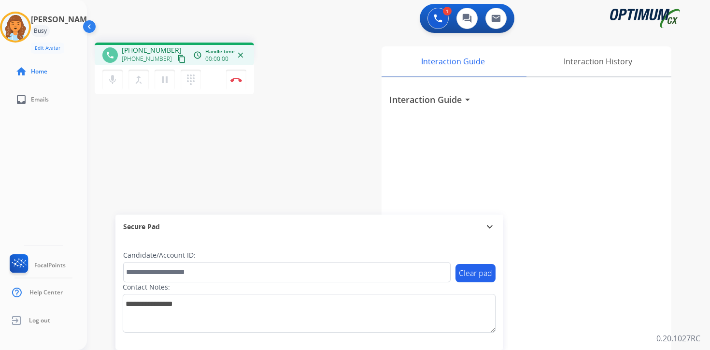
click at [177, 57] on mat-icon "content_copy" at bounding box center [181, 59] width 9 height 9
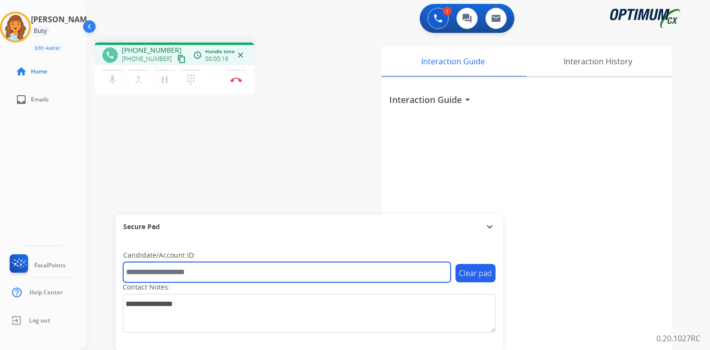
click at [168, 271] on input "text" at bounding box center [286, 272] width 327 height 20
type input "*******"
click at [170, 270] on input "*******" at bounding box center [286, 272] width 327 height 20
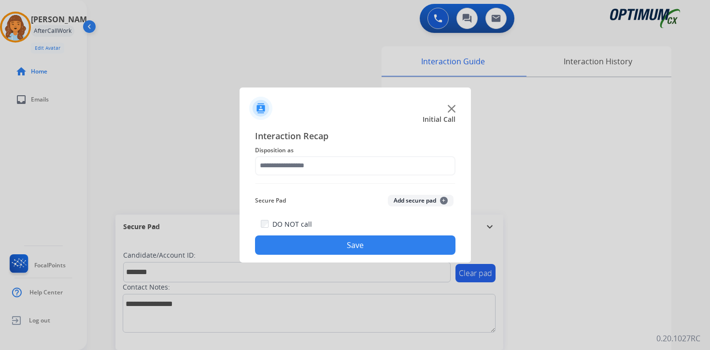
click at [444, 205] on button "Add secure pad +" at bounding box center [421, 201] width 66 height 12
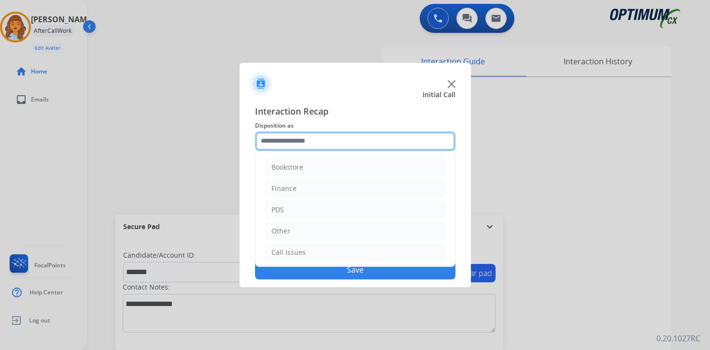
click at [271, 145] on input "text" at bounding box center [355, 140] width 200 height 19
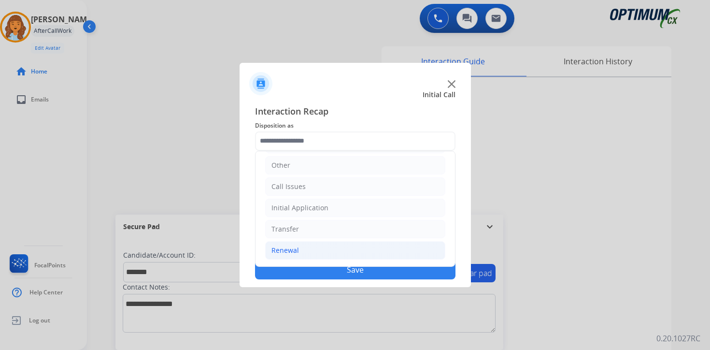
click at [280, 246] on div "Renewal" at bounding box center [285, 250] width 28 height 10
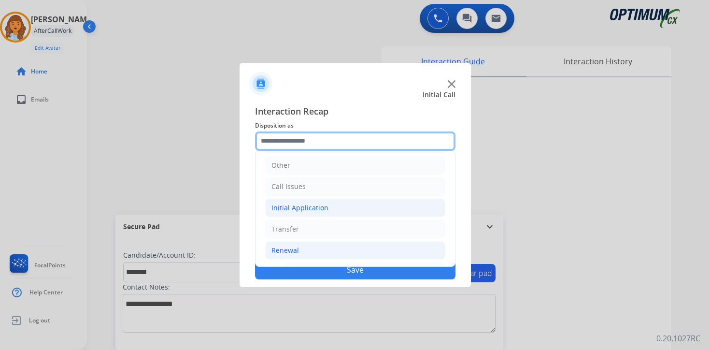
scroll to position [226, 0]
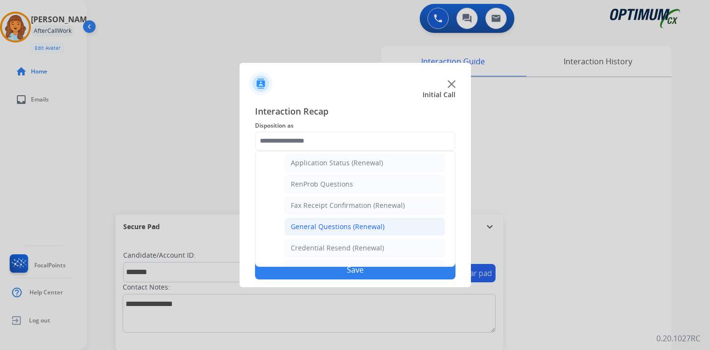
click at [309, 222] on div "General Questions (Renewal)" at bounding box center [338, 227] width 94 height 10
type input "**********"
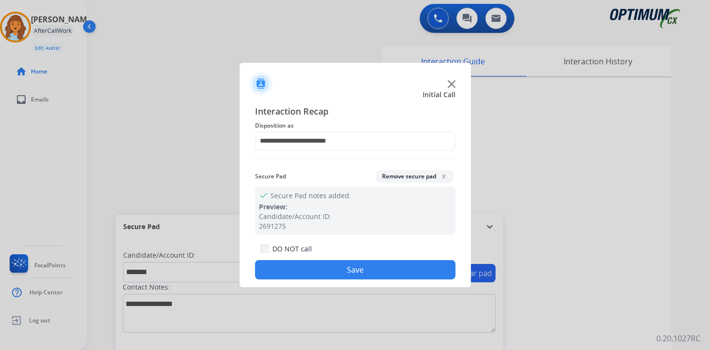
click at [310, 277] on button "Save" at bounding box center [355, 269] width 200 height 19
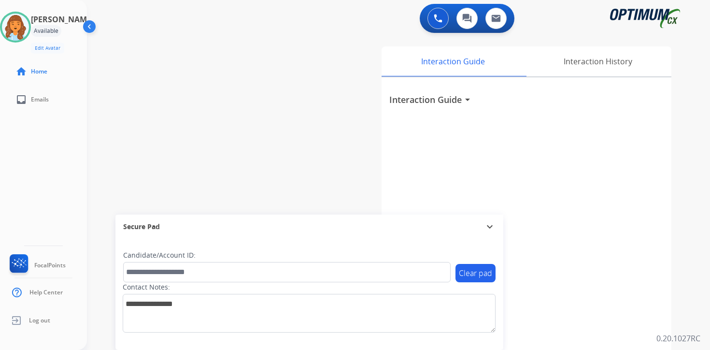
click at [677, 245] on div "Interaction Guide Interaction History Interaction Guide arrow_drop_down" at bounding box center [511, 239] width 350 height 395
click at [19, 25] on img at bounding box center [15, 27] width 27 height 27
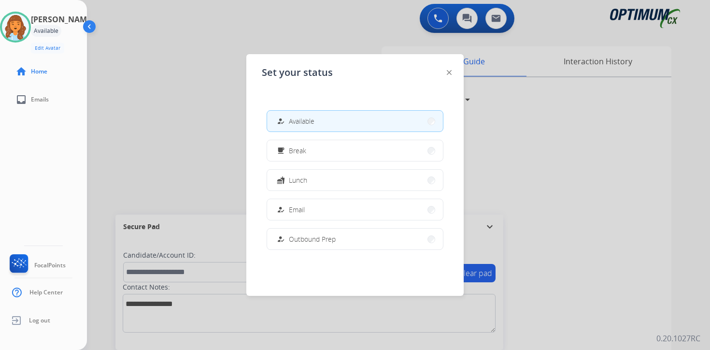
scroll to position [241, 0]
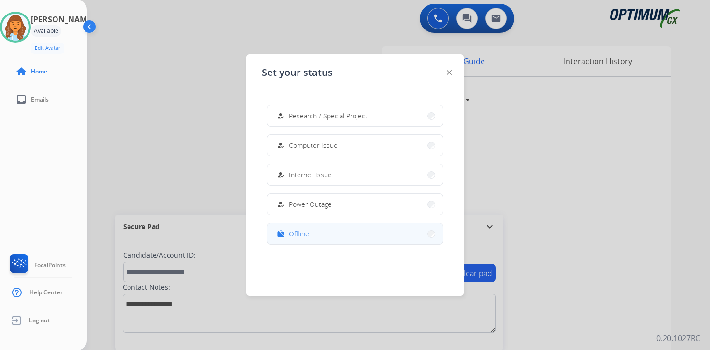
click at [301, 233] on span "Offline" at bounding box center [299, 233] width 20 height 10
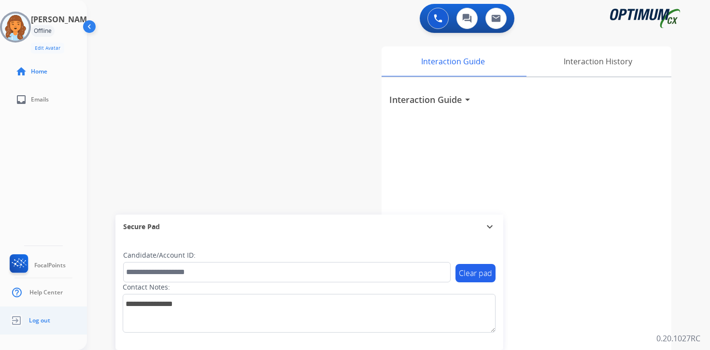
click at [36, 321] on span "Log out" at bounding box center [39, 320] width 21 height 8
